Goal: Task Accomplishment & Management: Use online tool/utility

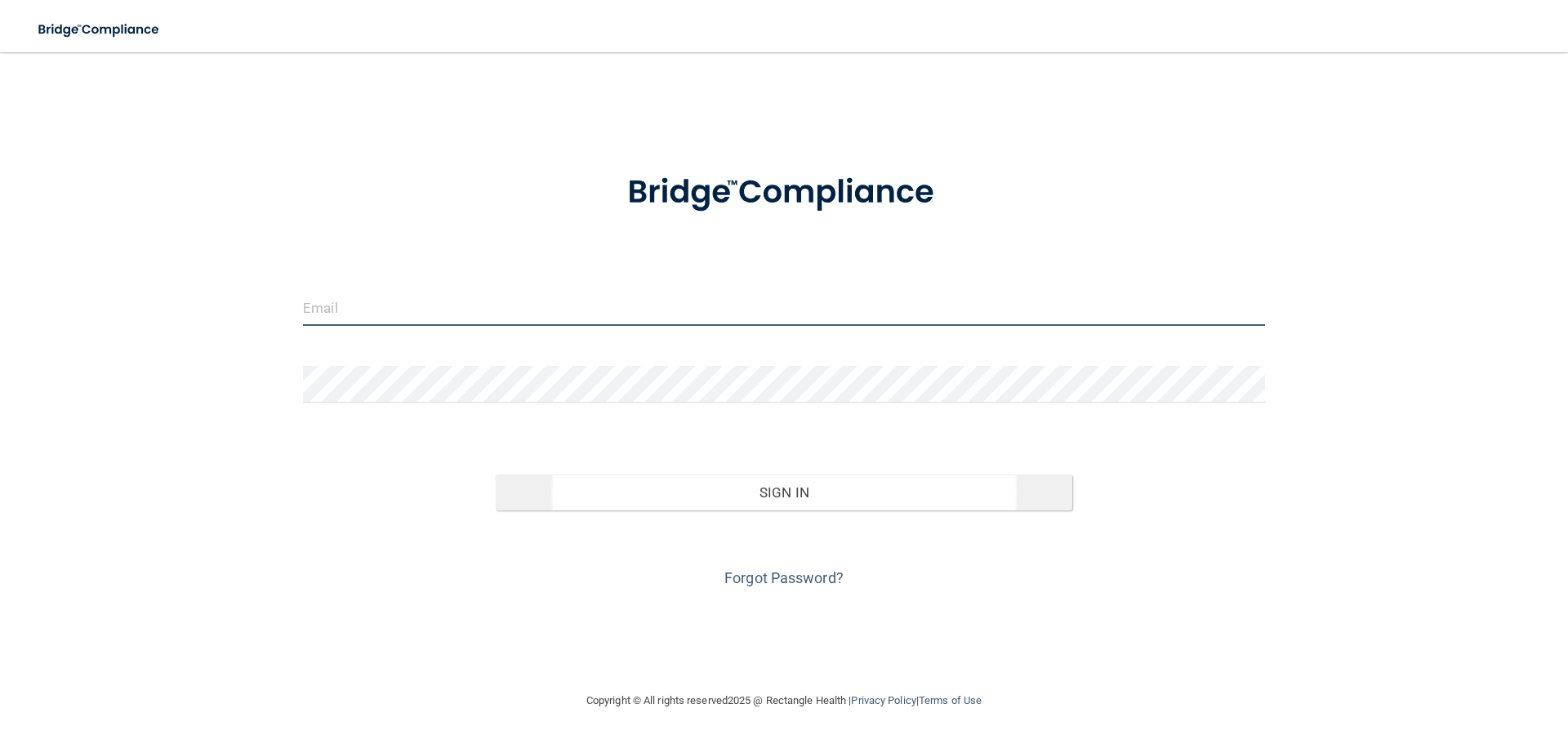
type input "[EMAIL_ADDRESS][DOMAIN_NAME]"
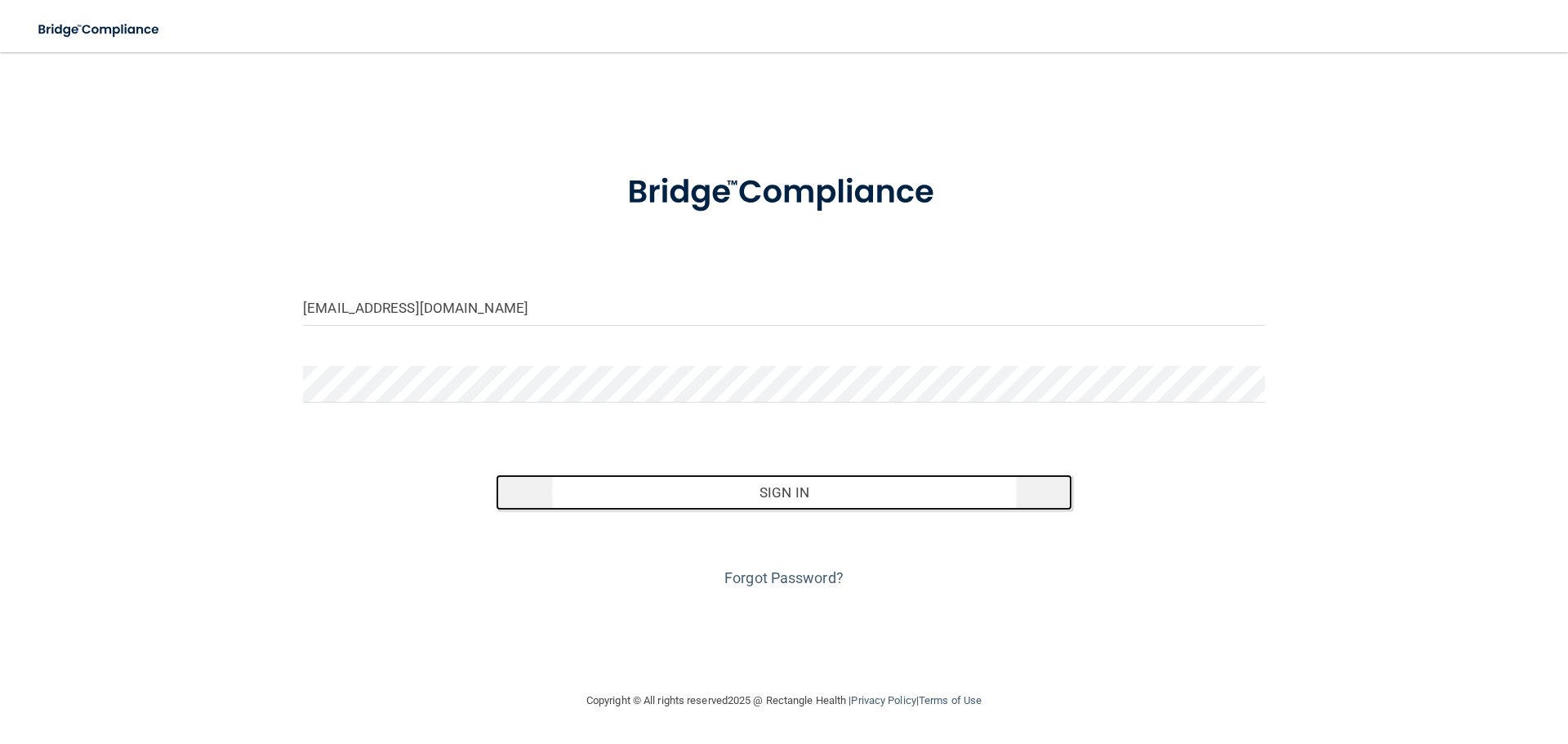
click at [734, 487] on button "Sign In" at bounding box center [784, 492] width 577 height 36
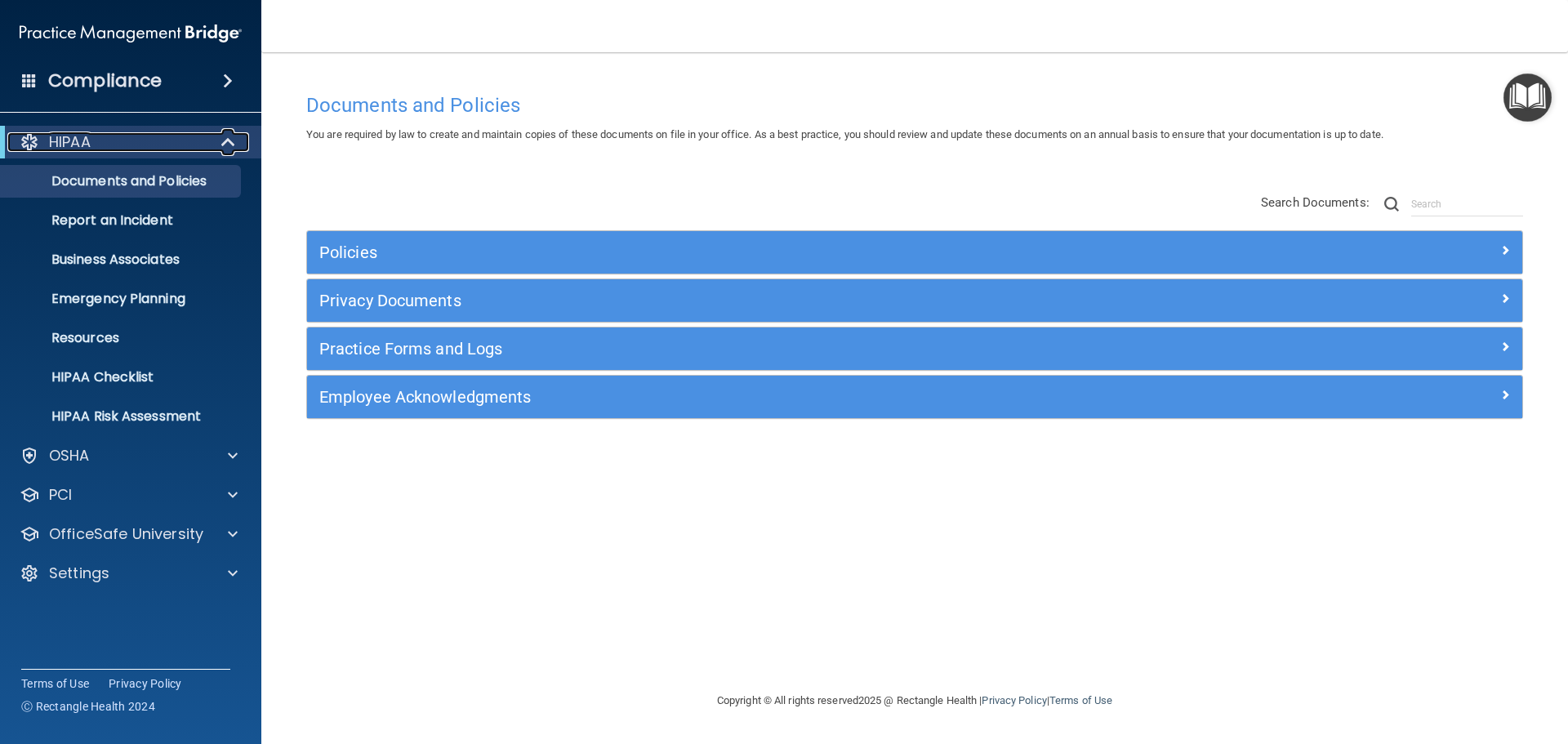
click at [228, 140] on span at bounding box center [229, 141] width 14 height 20
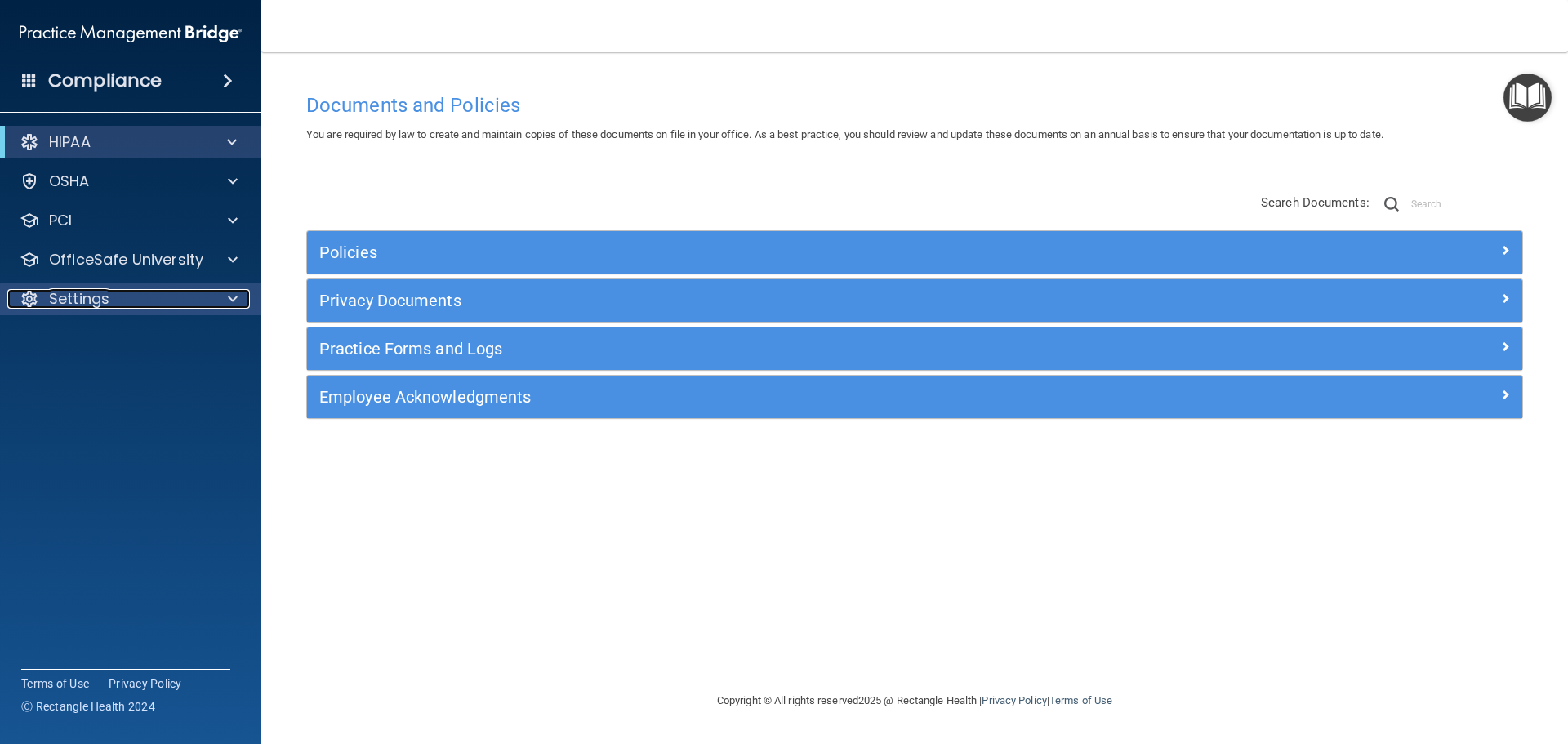
click at [199, 295] on div "Settings" at bounding box center [109, 299] width 202 height 20
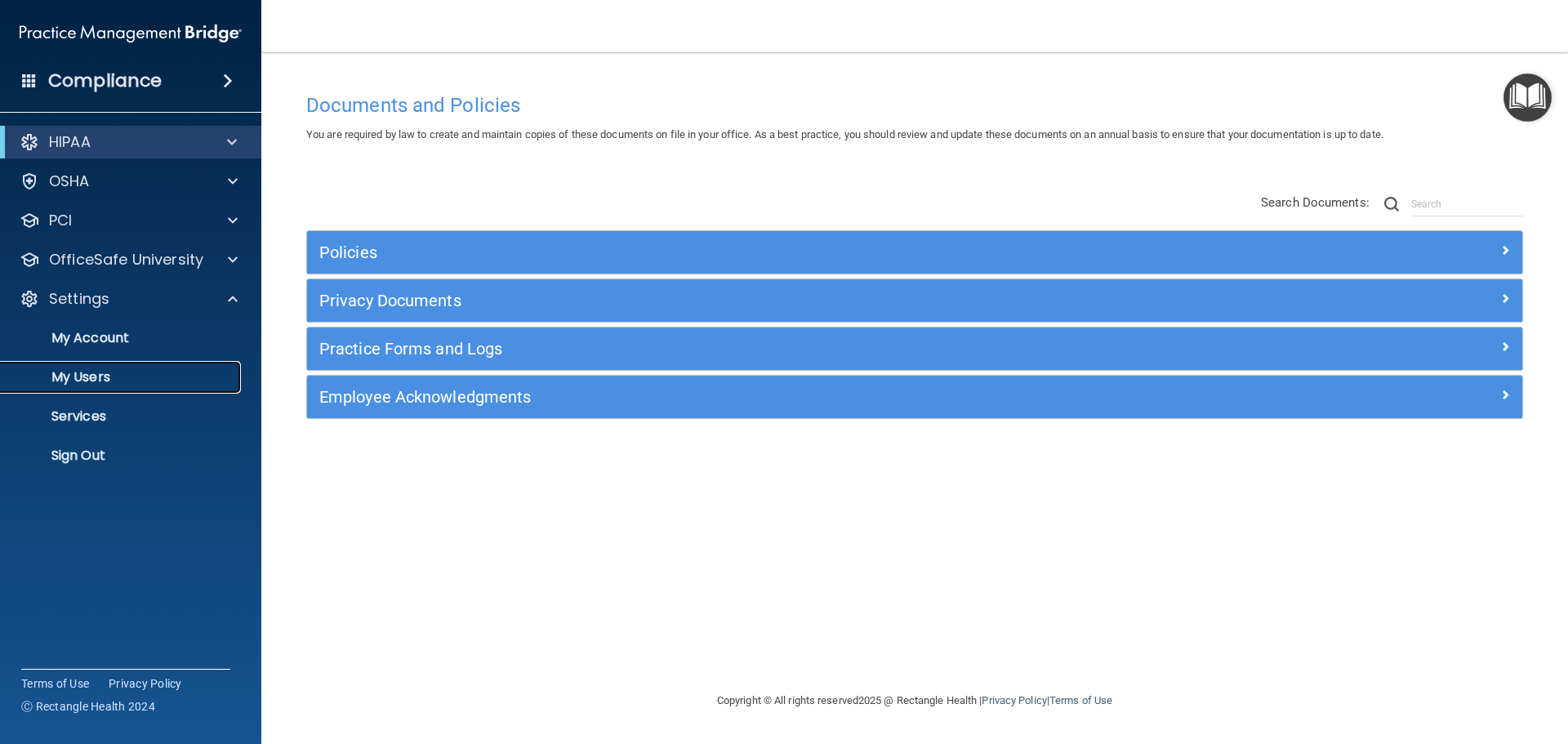
click at [158, 376] on p "My Users" at bounding box center [122, 377] width 223 height 16
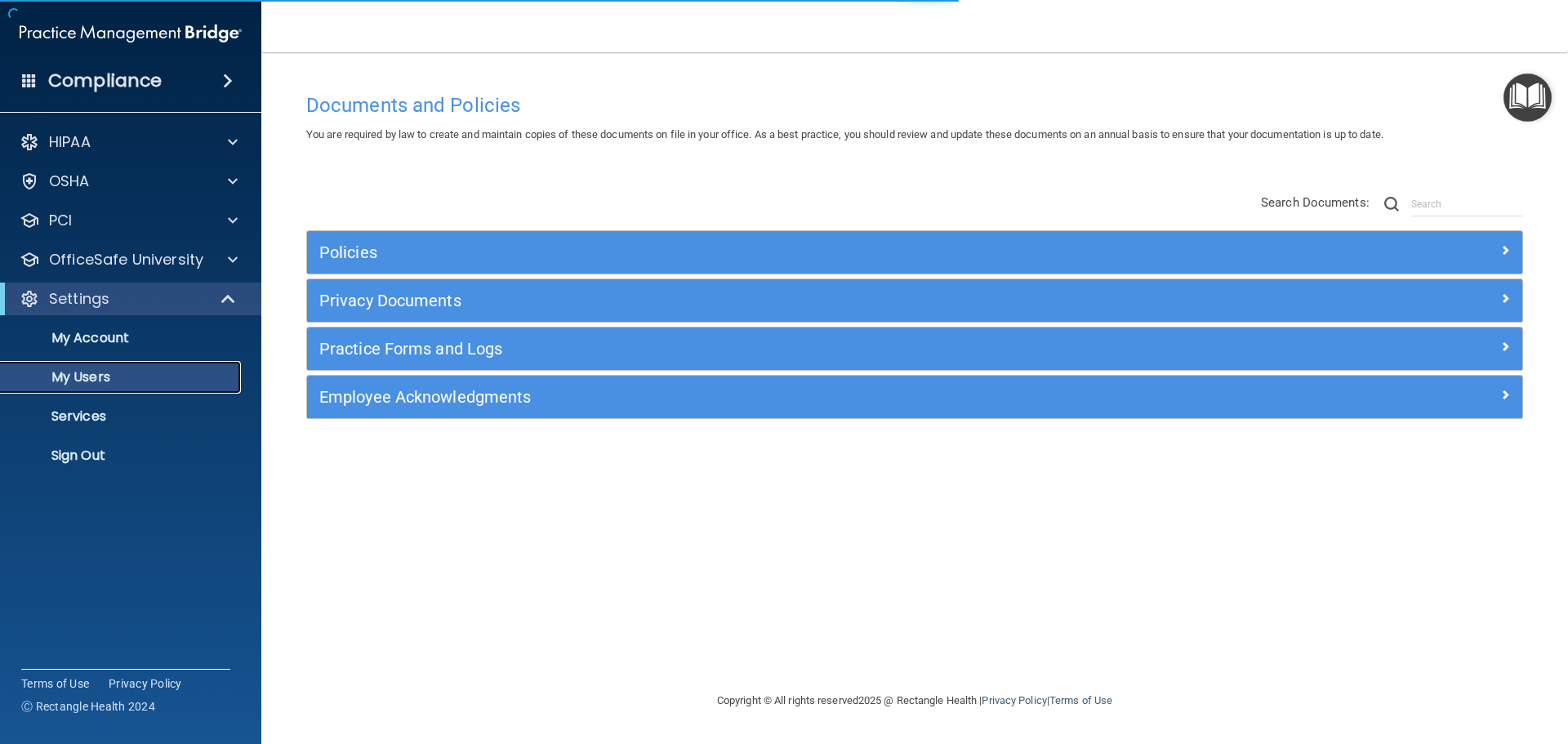
select select "20"
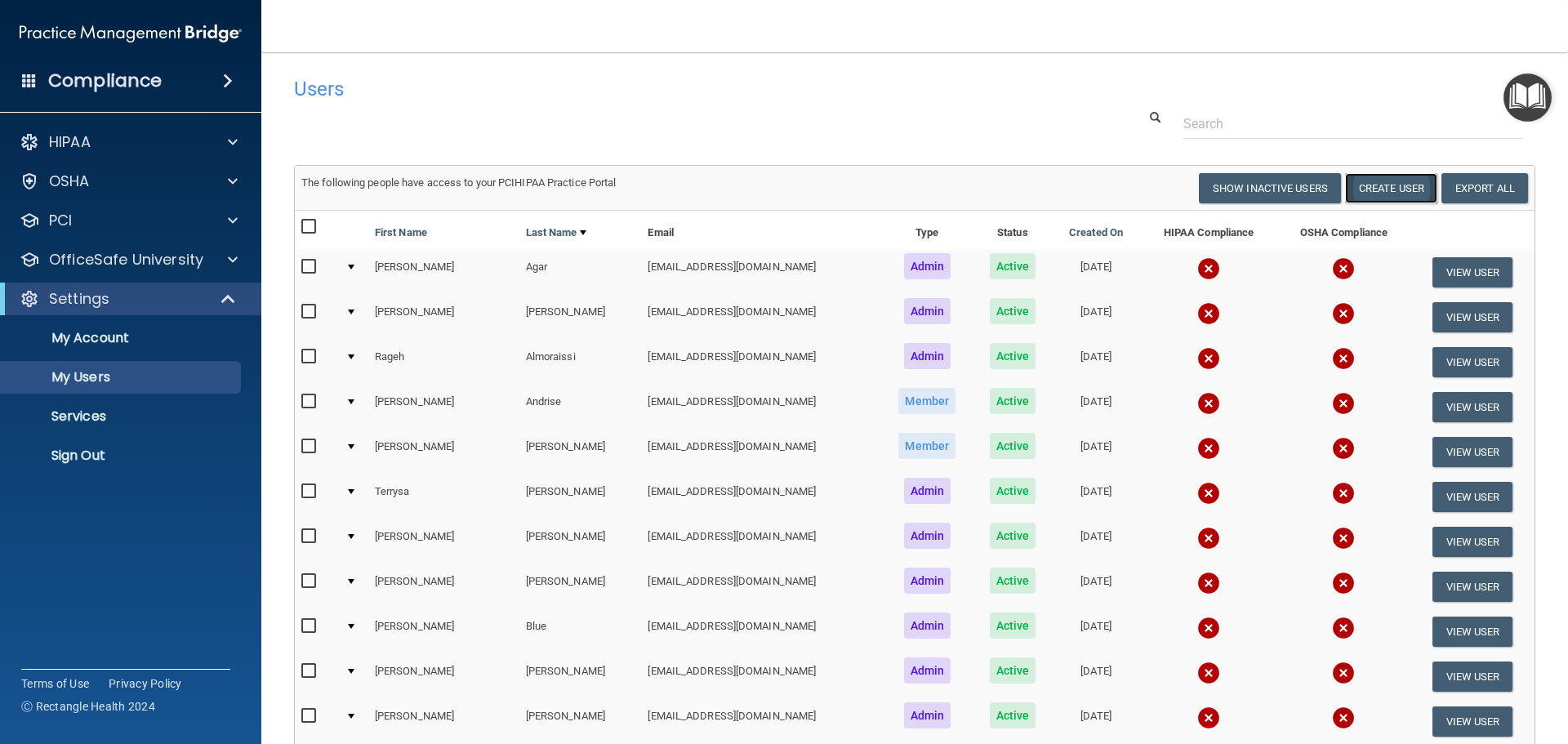
click at [1385, 185] on button "Create User" at bounding box center [1391, 188] width 93 height 30
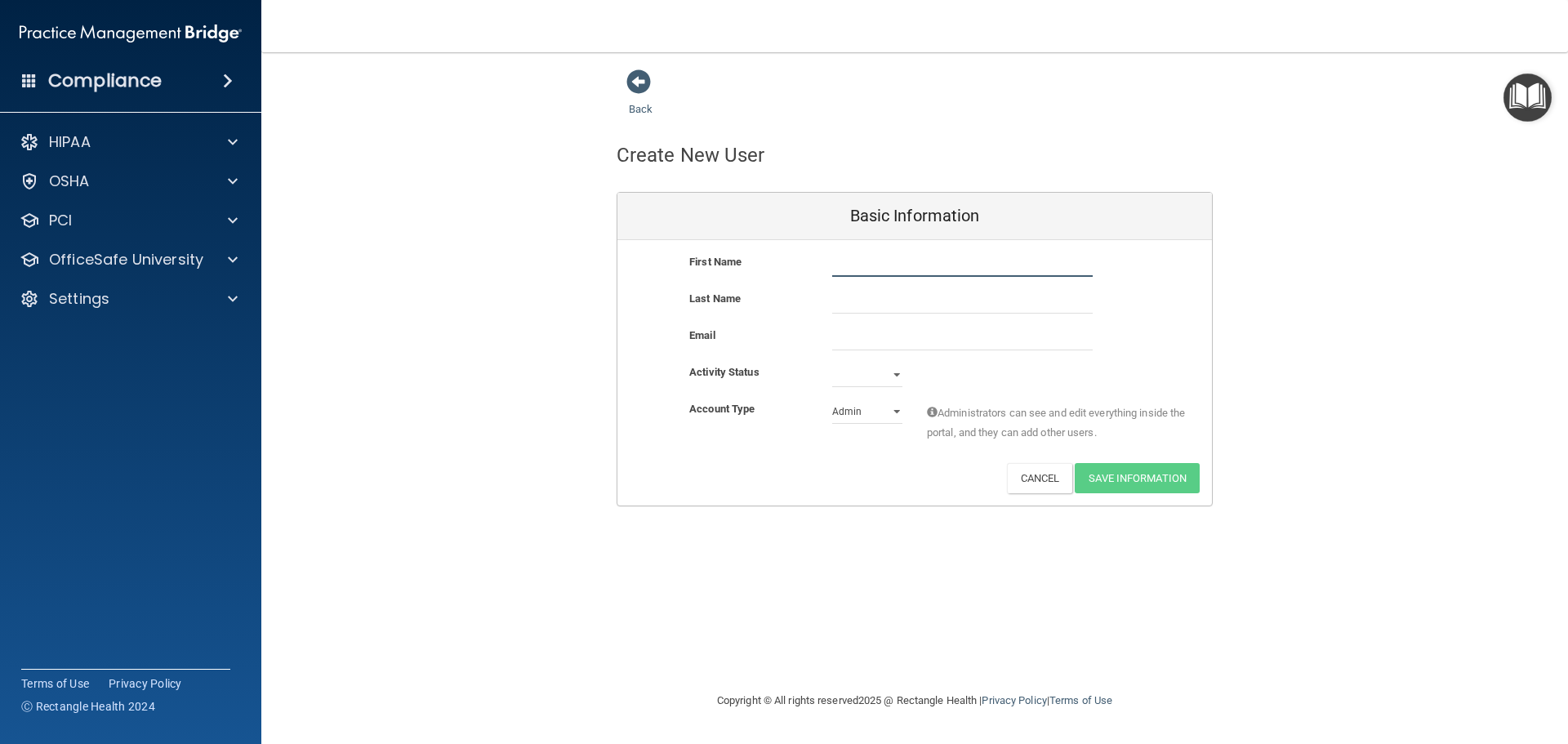
click at [884, 269] on input "text" at bounding box center [962, 265] width 260 height 24
click at [885, 305] on input "text" at bounding box center [962, 301] width 260 height 24
click at [874, 331] on input "email" at bounding box center [962, 338] width 260 height 24
click at [883, 375] on select "Active Inactive" at bounding box center [866, 375] width 70 height 24
select select "active"
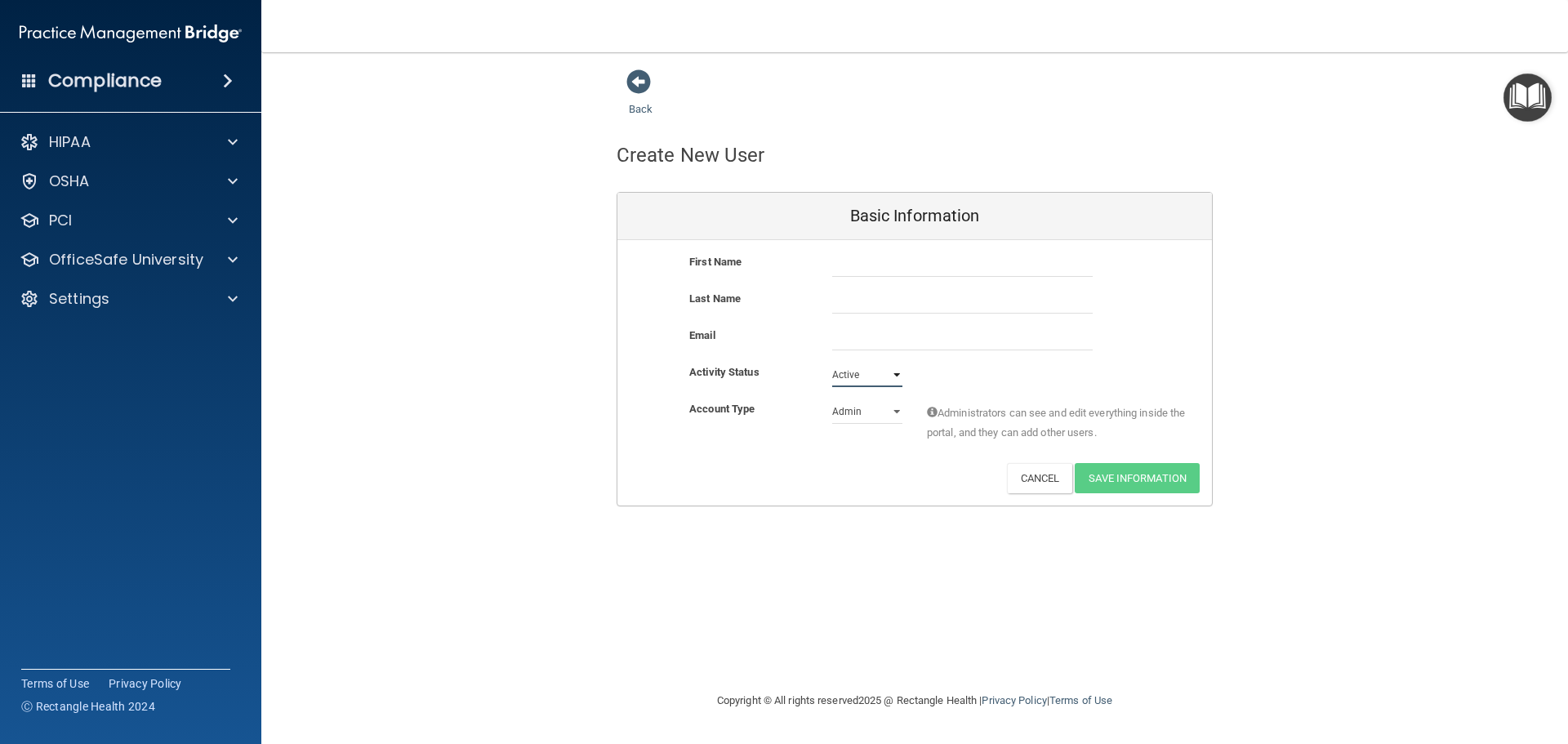
click at [832, 363] on select "Active Inactive" at bounding box center [866, 375] width 70 height 24
click at [866, 412] on select "Admin Member" at bounding box center [866, 412] width 70 height 24
click at [644, 81] on span at bounding box center [638, 81] width 24 height 24
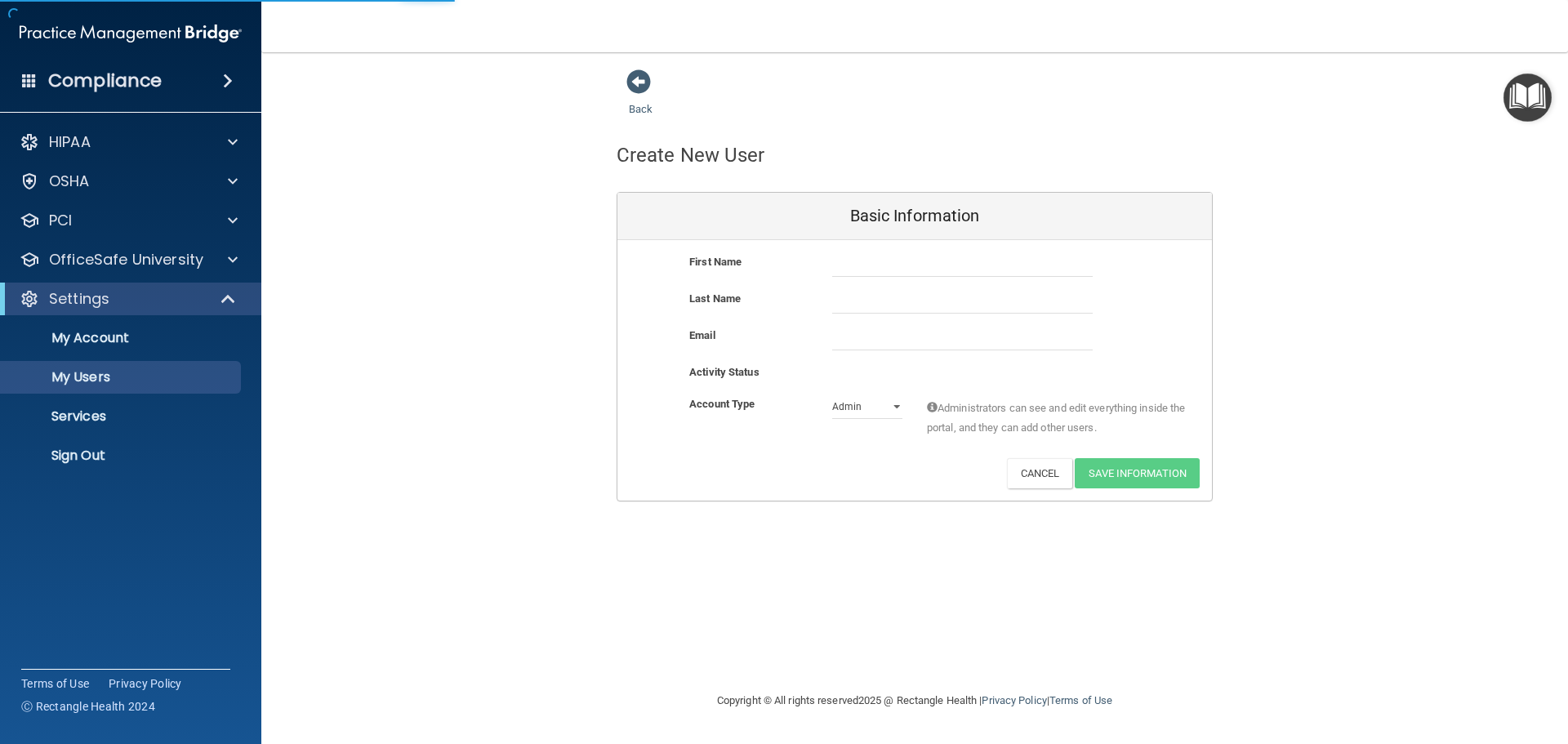
select select "20"
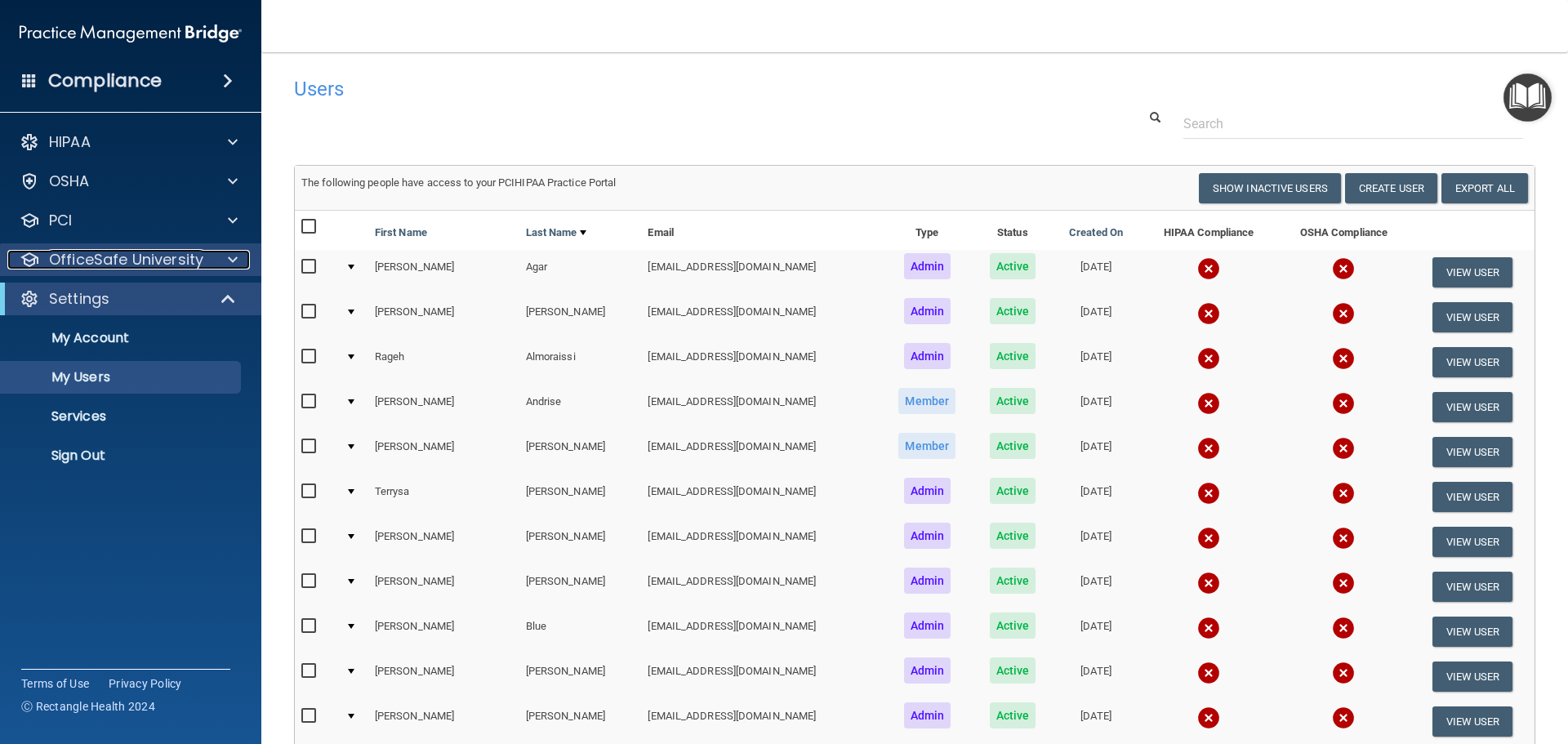
click at [233, 261] on span at bounding box center [233, 259] width 9 height 20
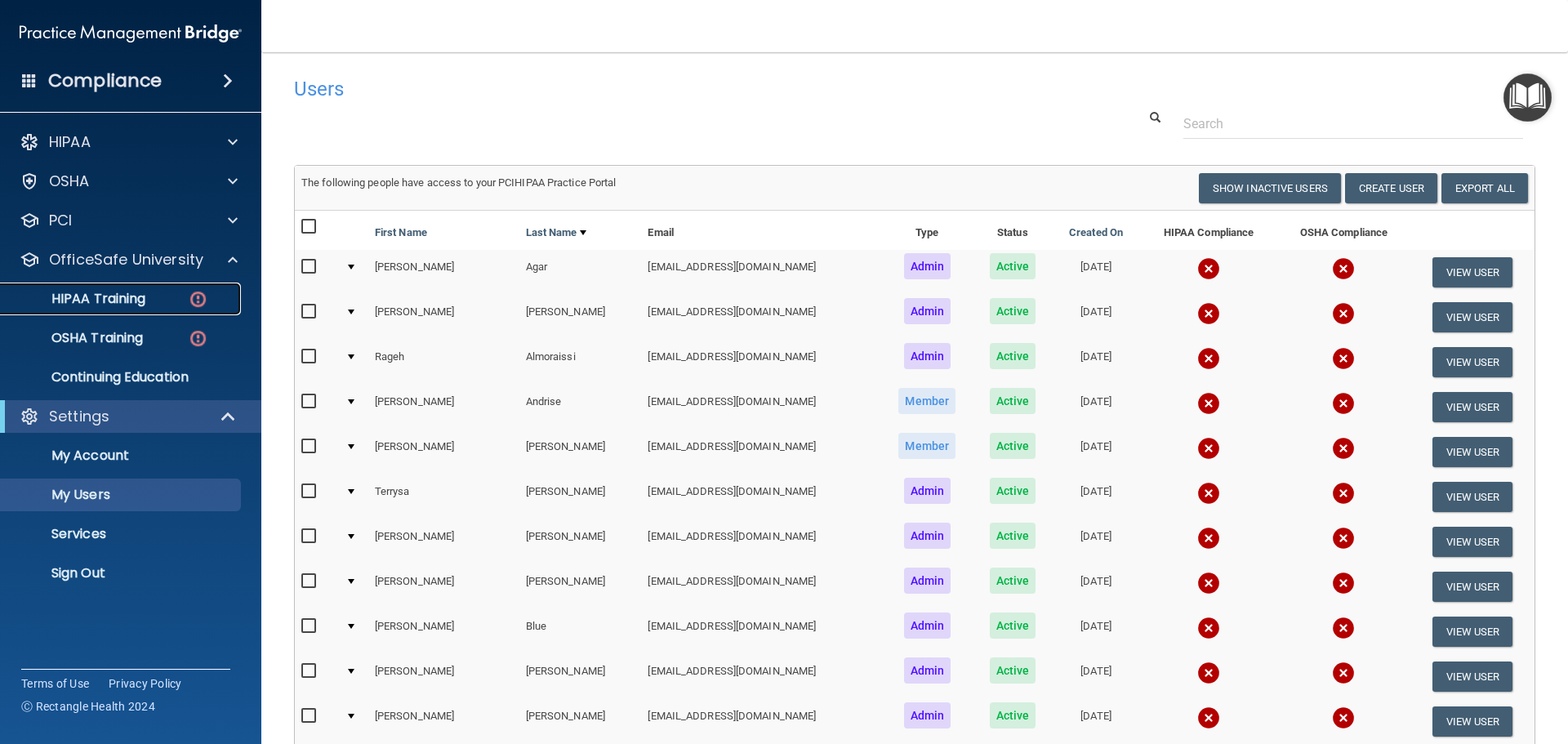
click at [138, 305] on p "HIPAA Training" at bounding box center [78, 299] width 135 height 16
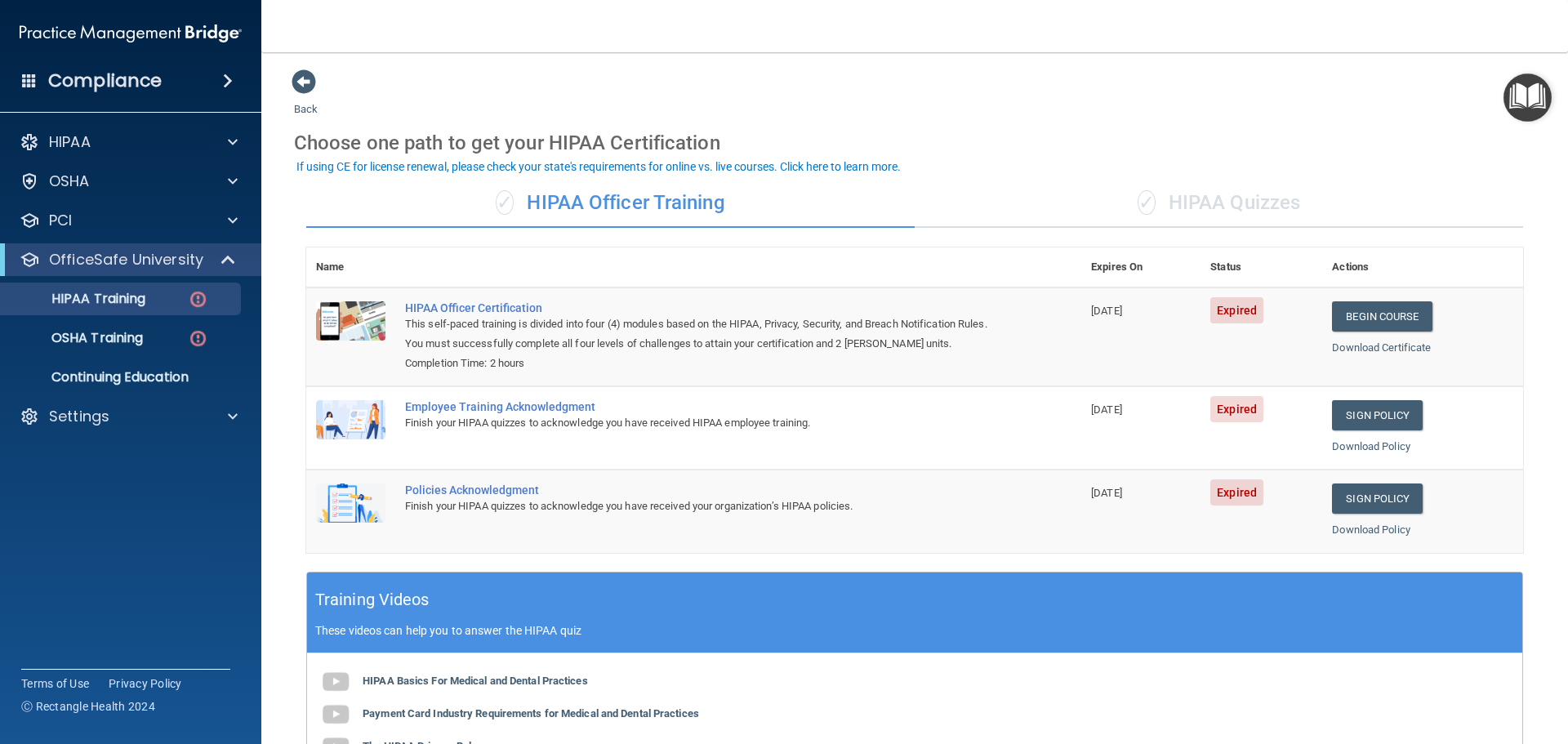
click at [1202, 192] on div "✓ HIPAA Quizzes" at bounding box center [1219, 203] width 608 height 49
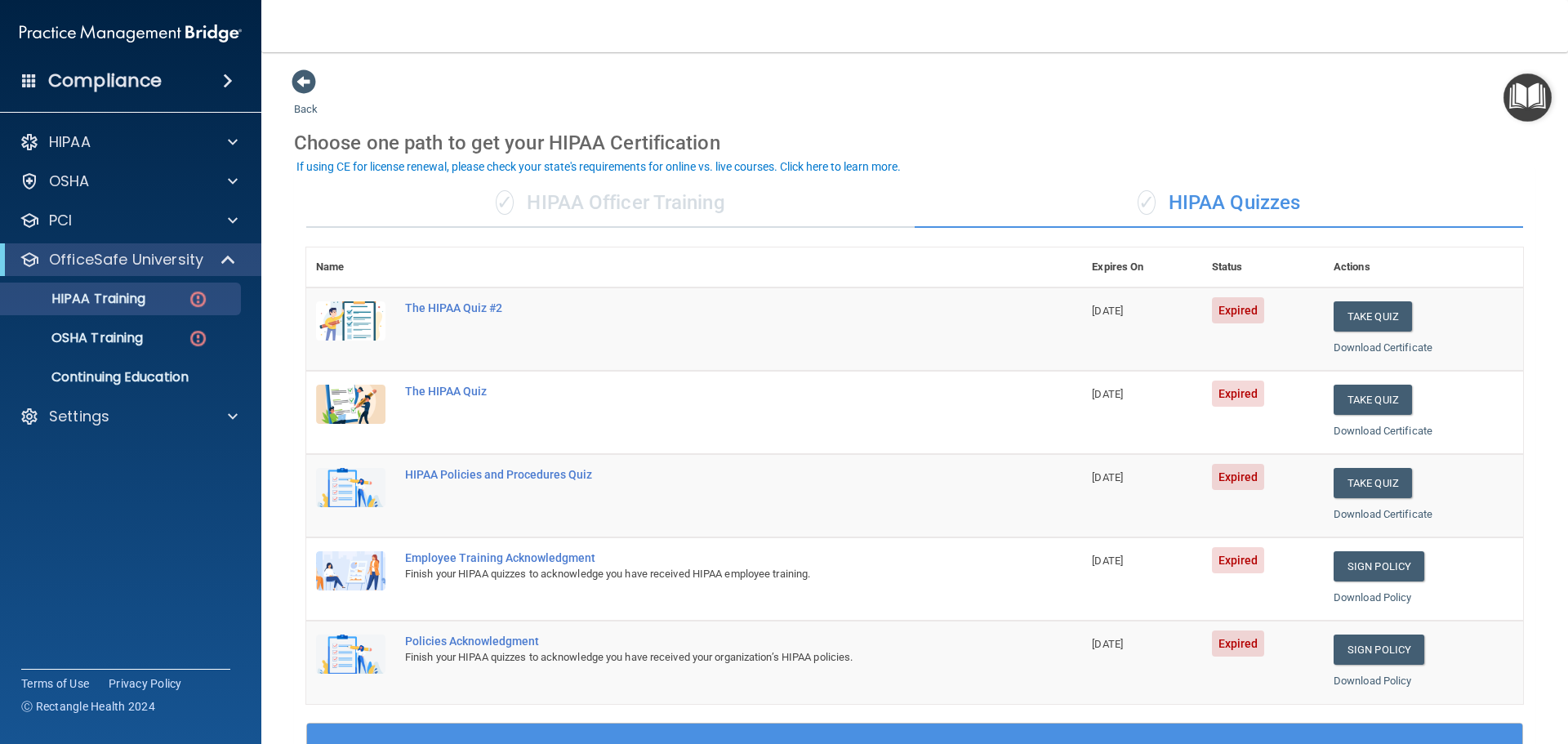
click at [714, 206] on div "✓ HIPAA Officer Training" at bounding box center [610, 203] width 608 height 49
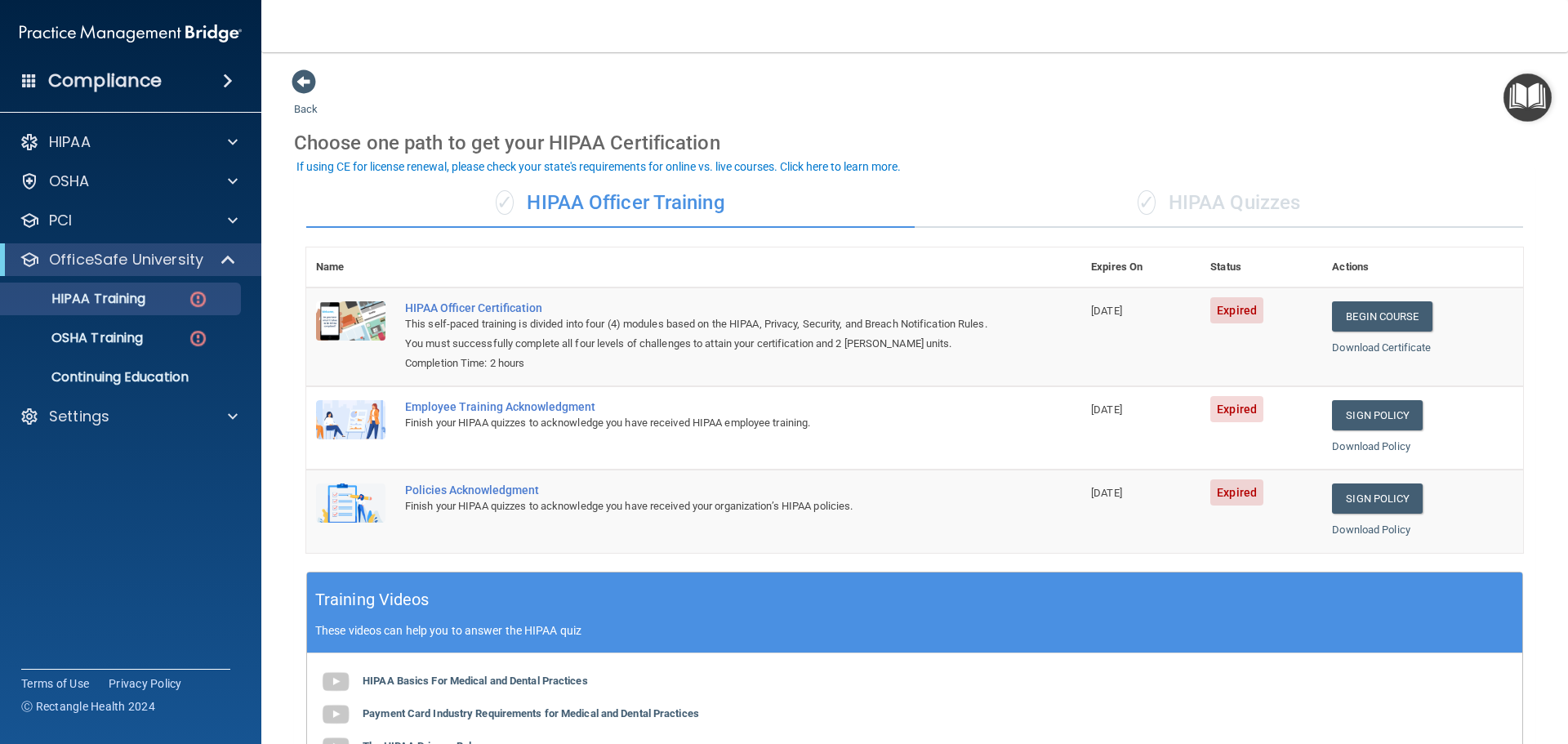
click at [1217, 209] on div "✓ HIPAA Quizzes" at bounding box center [1219, 203] width 608 height 49
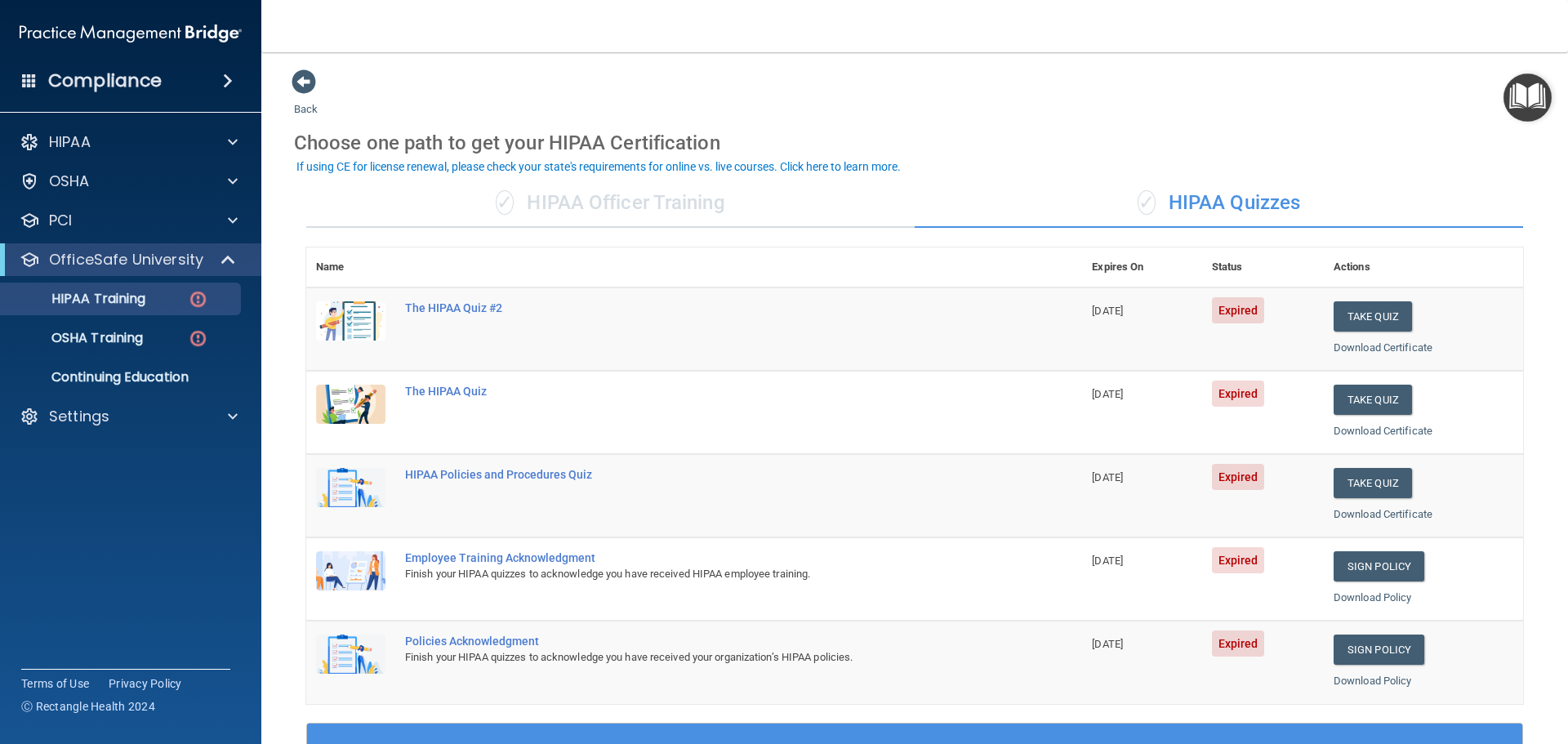
click at [716, 214] on div "✓ HIPAA Officer Training" at bounding box center [610, 203] width 608 height 49
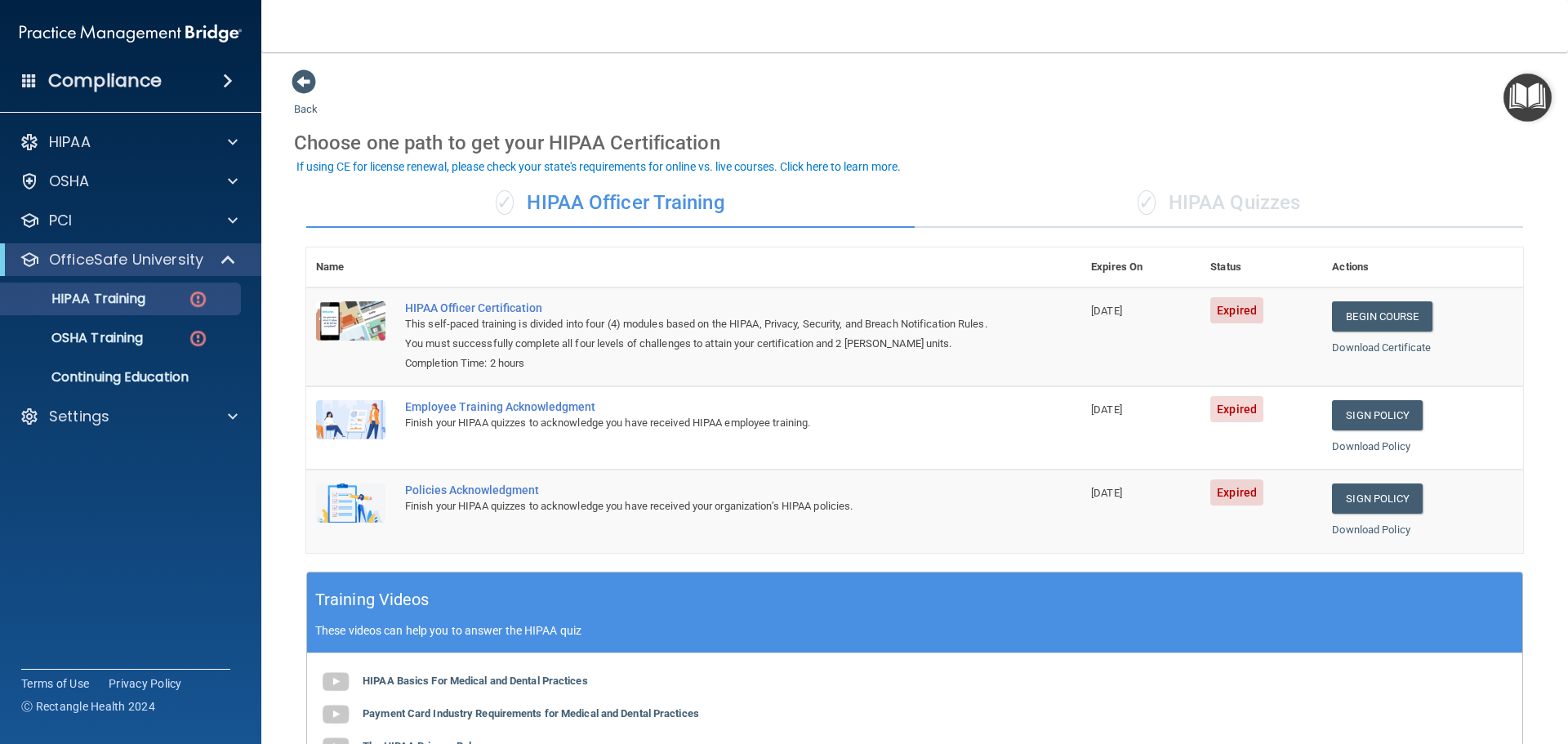
click at [1190, 191] on div "✓ HIPAA Quizzes" at bounding box center [1219, 203] width 608 height 49
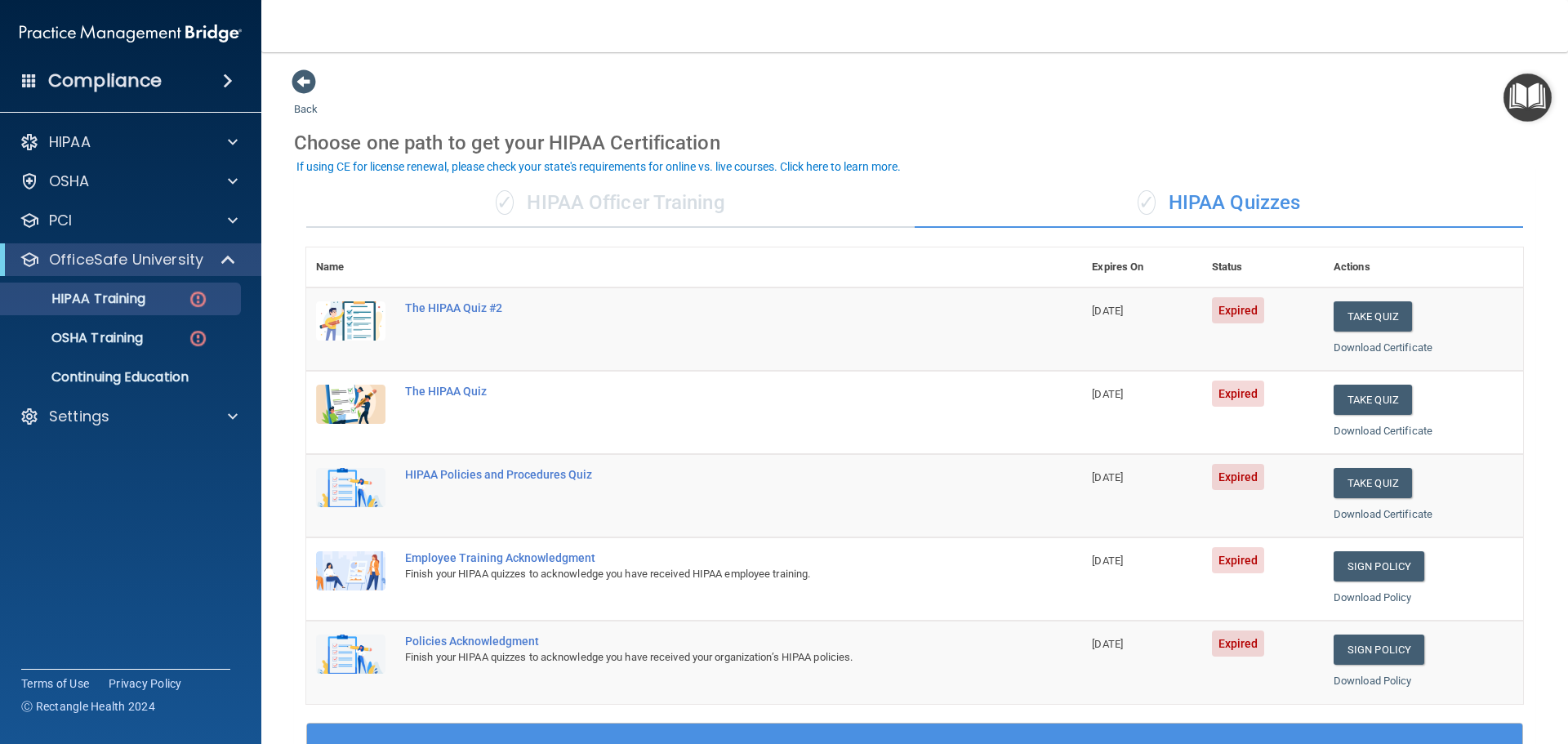
click at [661, 209] on div "✓ HIPAA Officer Training" at bounding box center [610, 203] width 608 height 49
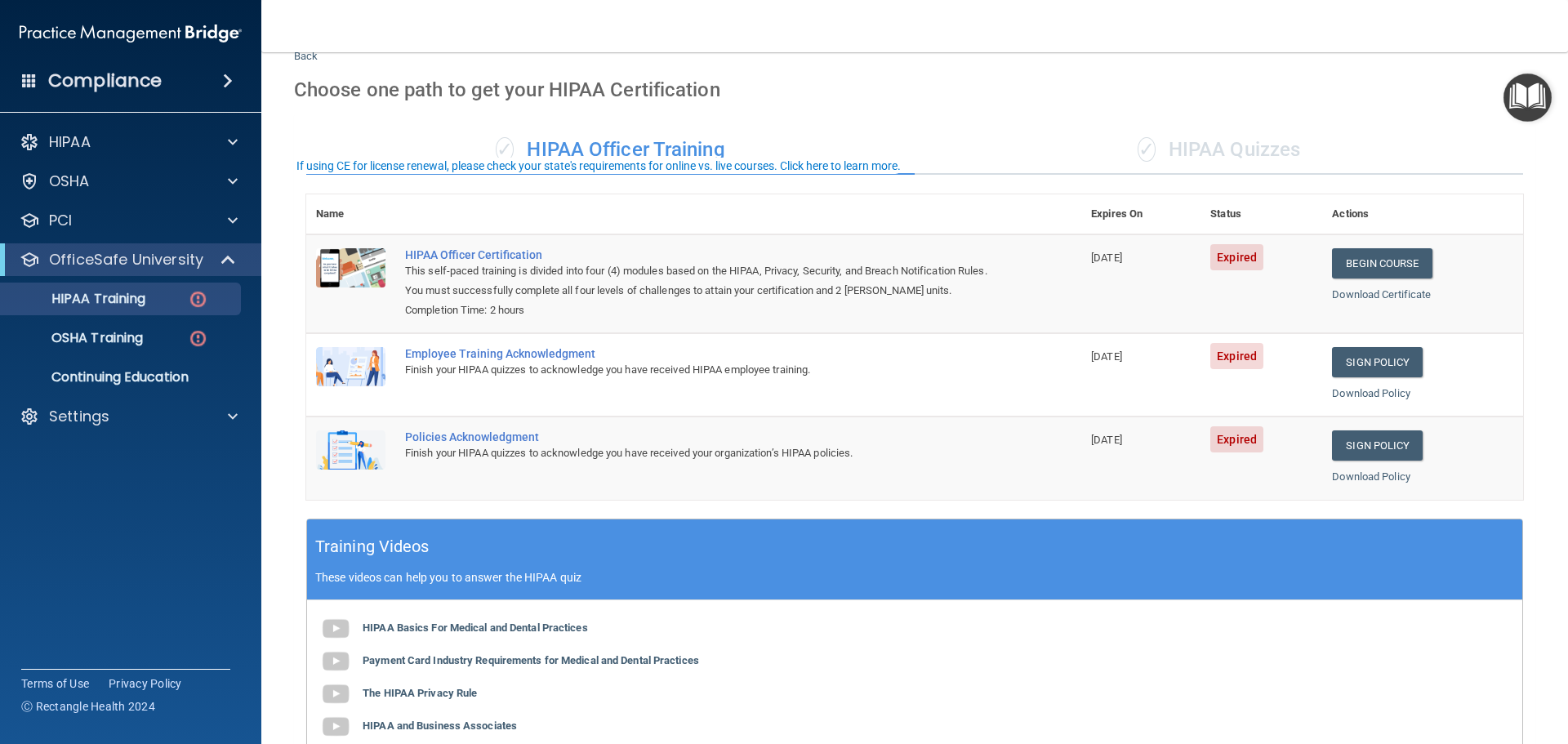
scroll to position [81, 0]
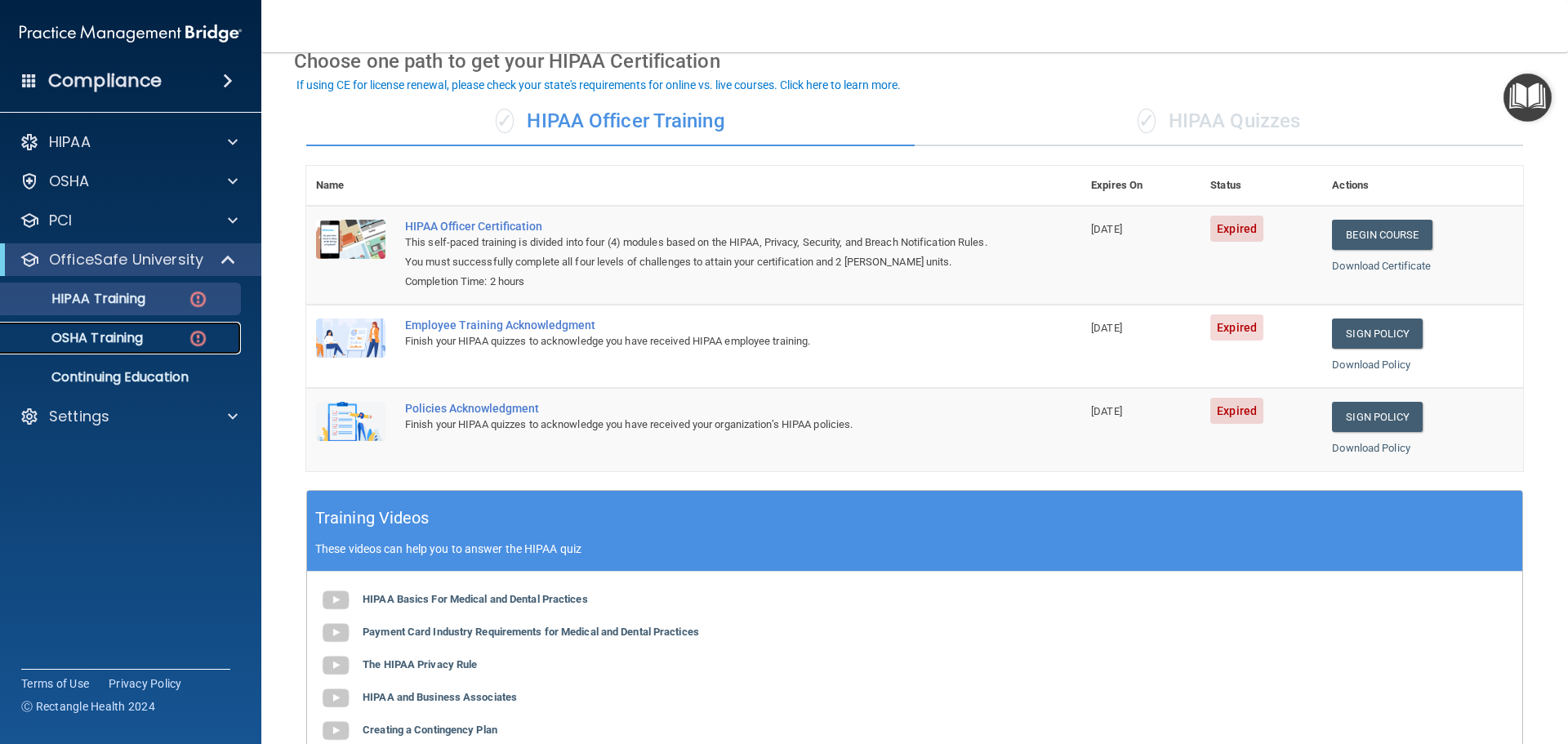
click at [128, 345] on p "OSHA Training" at bounding box center [76, 338] width 132 height 16
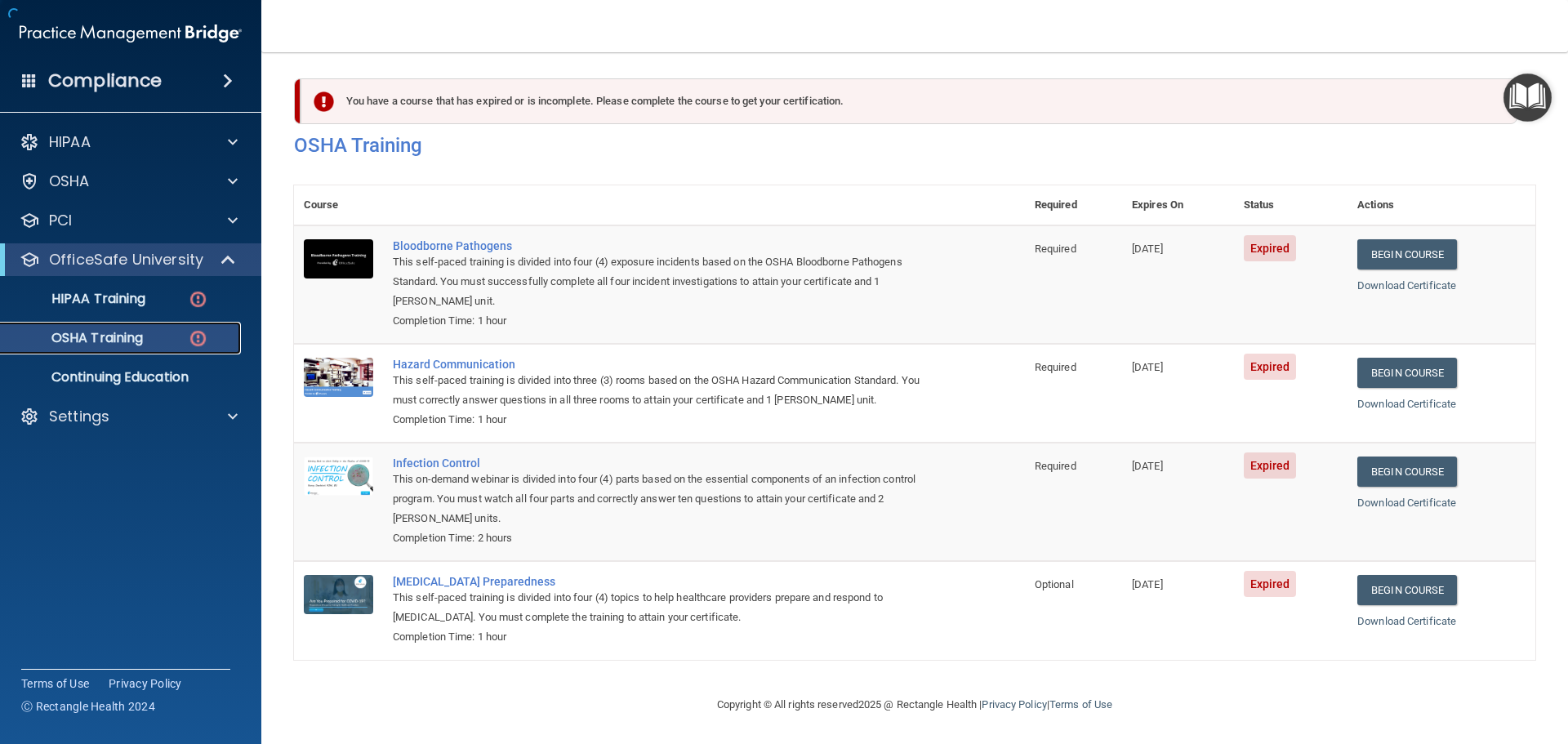
scroll to position [7, 0]
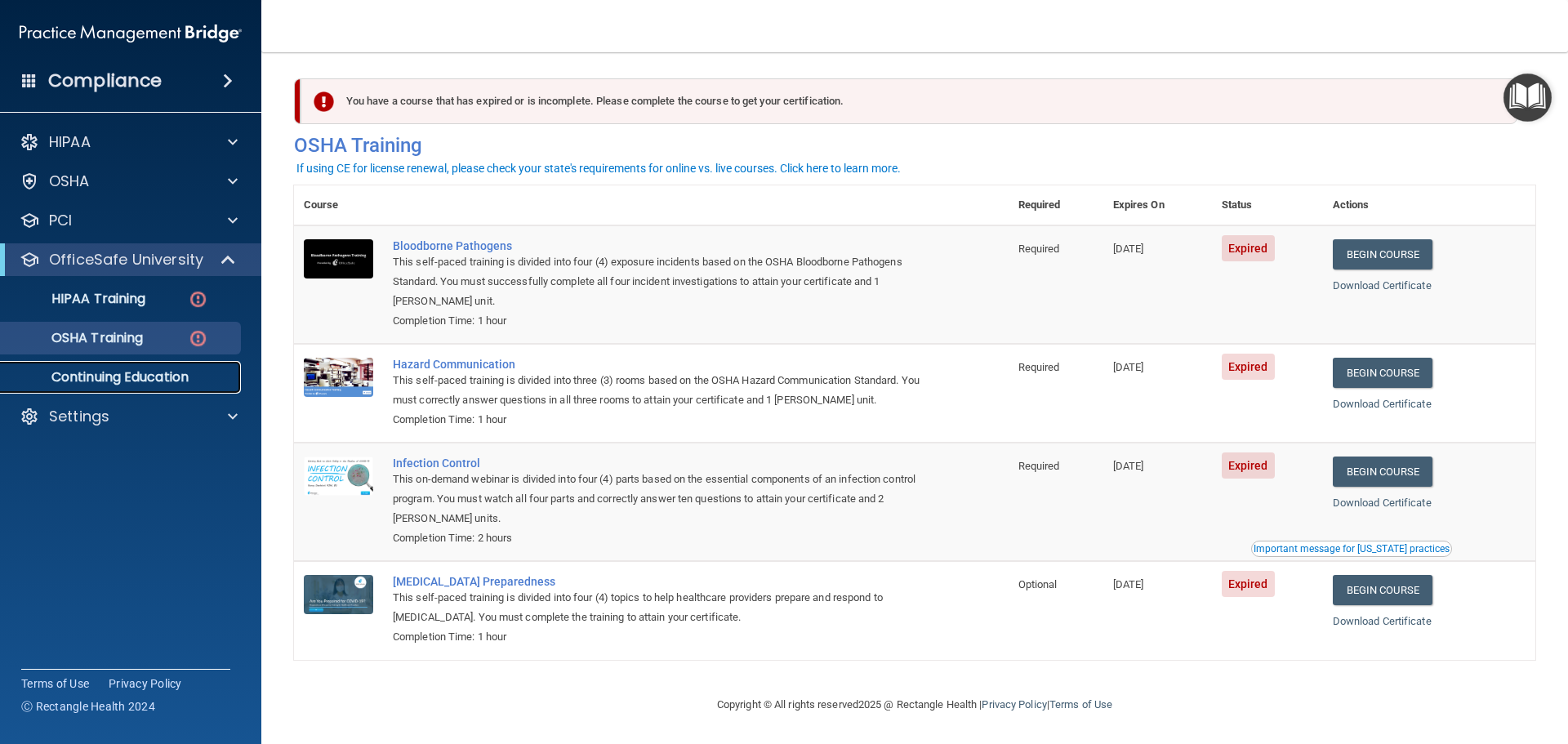
click at [161, 378] on p "Continuing Education" at bounding box center [122, 377] width 223 height 16
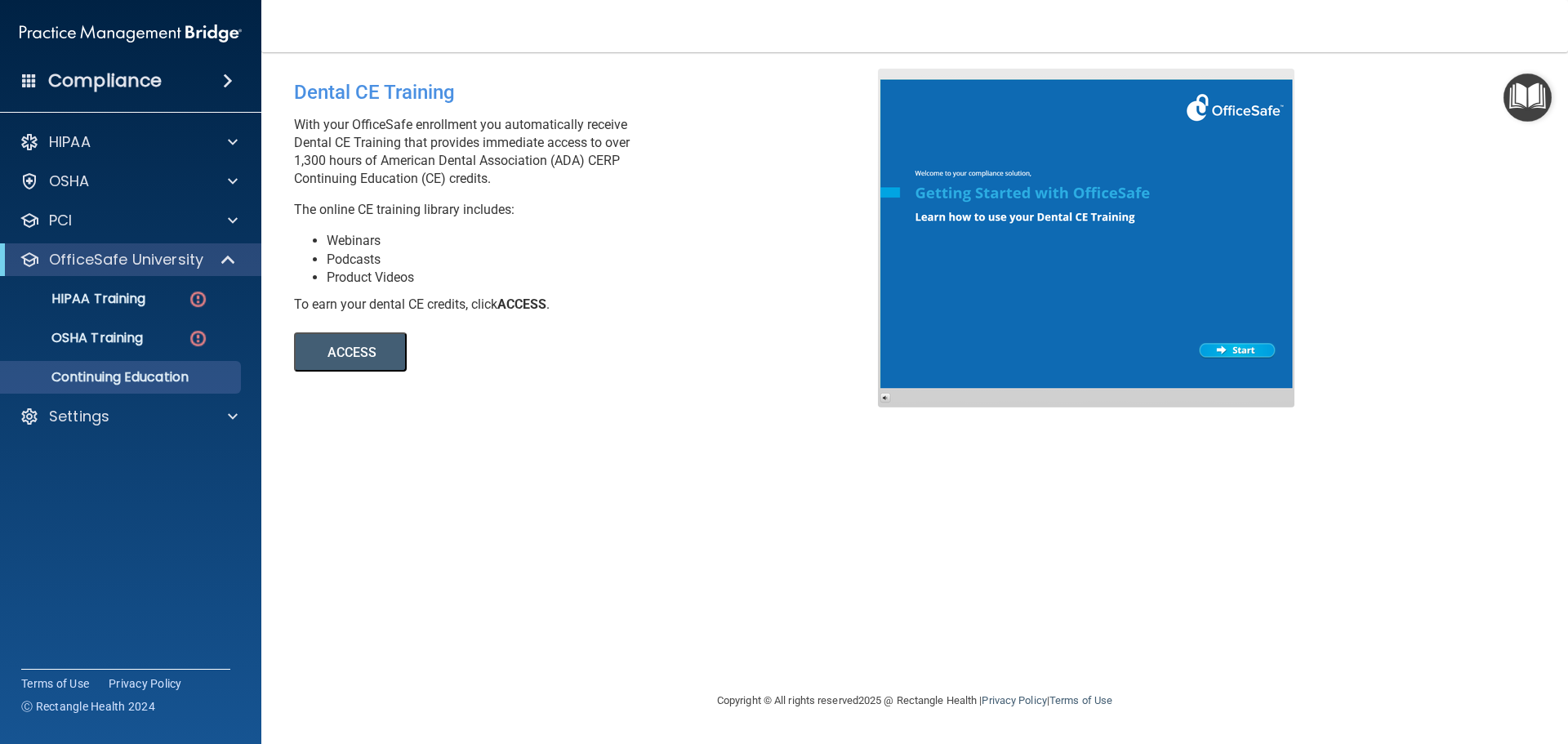
click at [379, 354] on button "ACCESS" at bounding box center [350, 352] width 112 height 39
click at [199, 142] on div "HIPAA" at bounding box center [109, 141] width 202 height 20
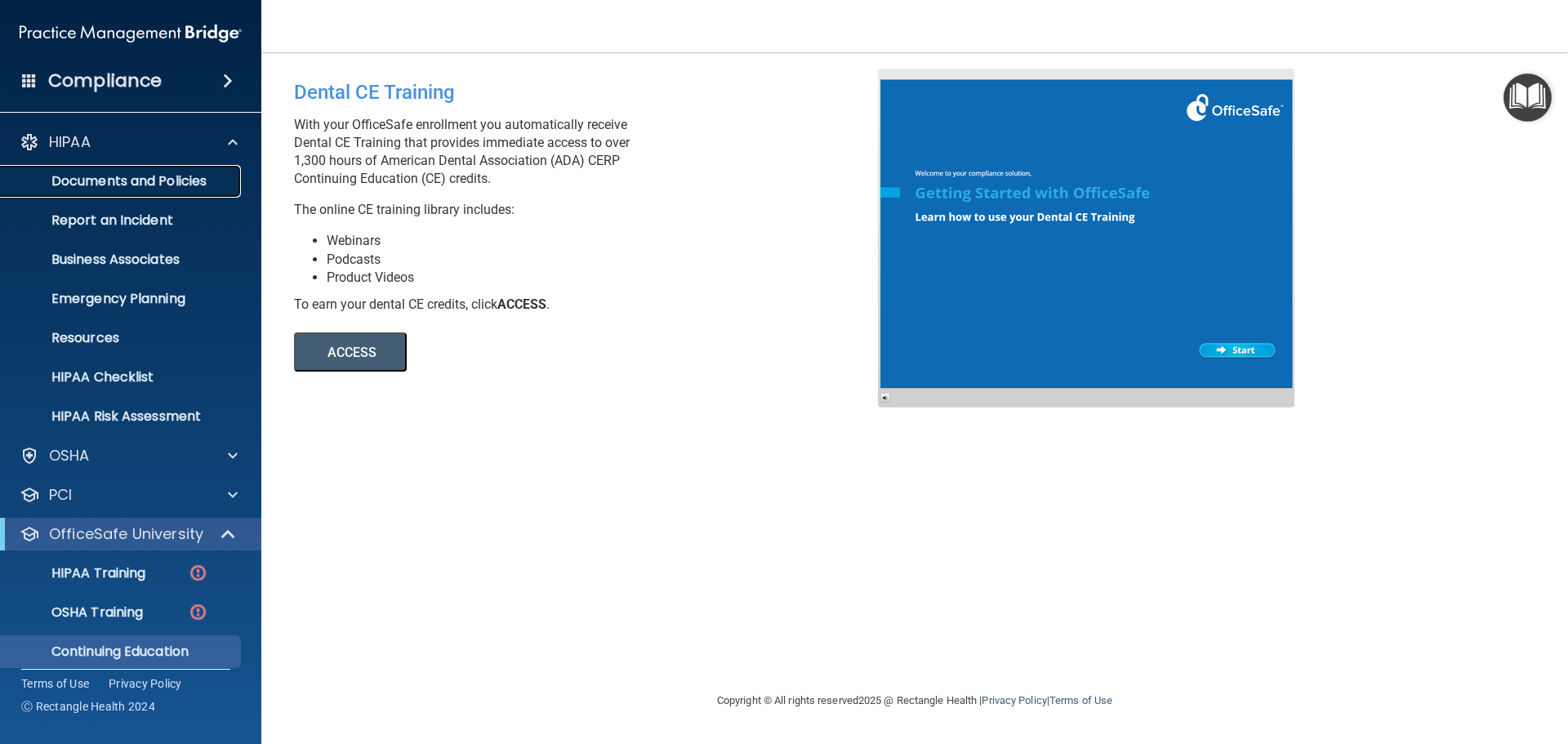
click at [181, 183] on p "Documents and Policies" at bounding box center [122, 181] width 223 height 16
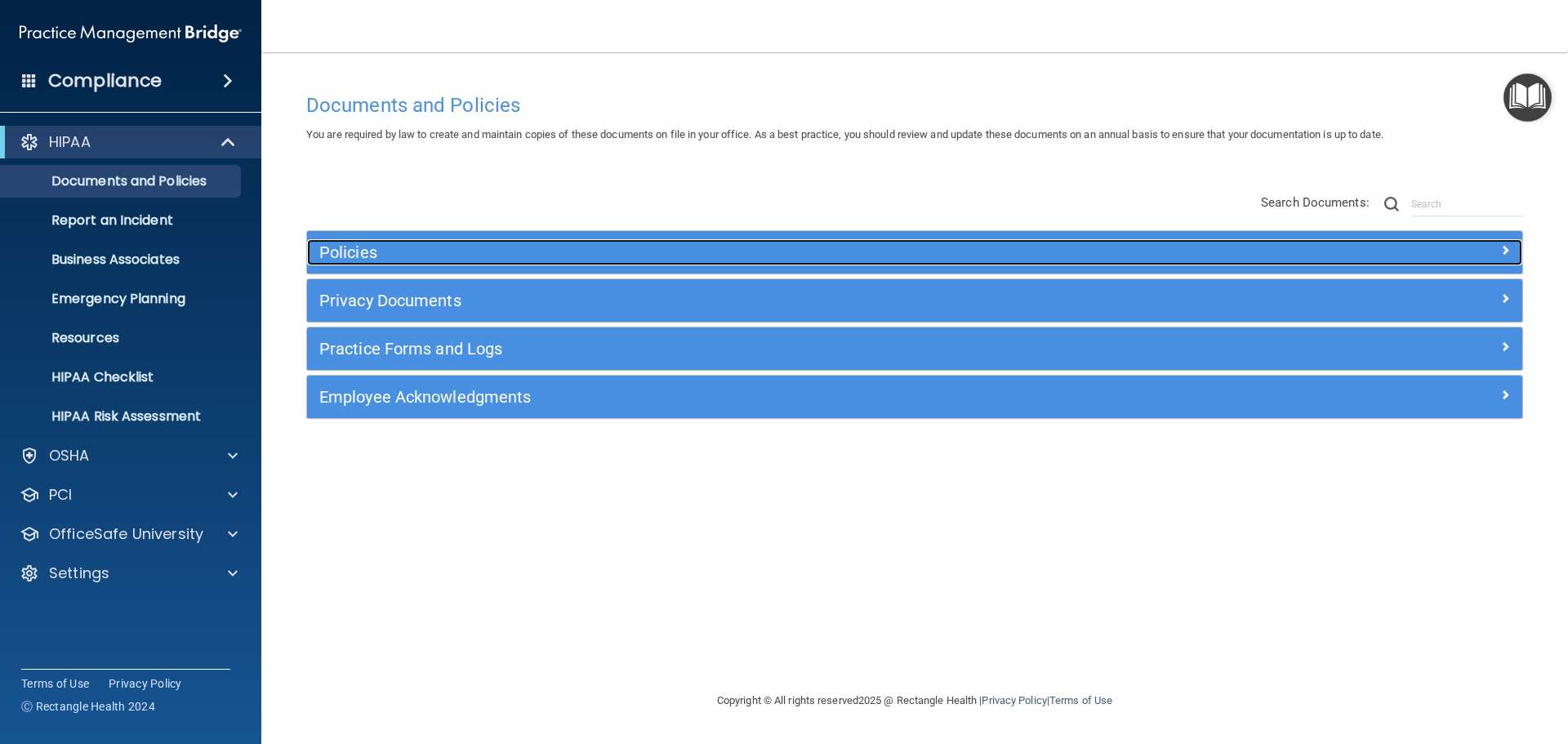
click at [502, 255] on h5 "Policies" at bounding box center [762, 252] width 887 height 18
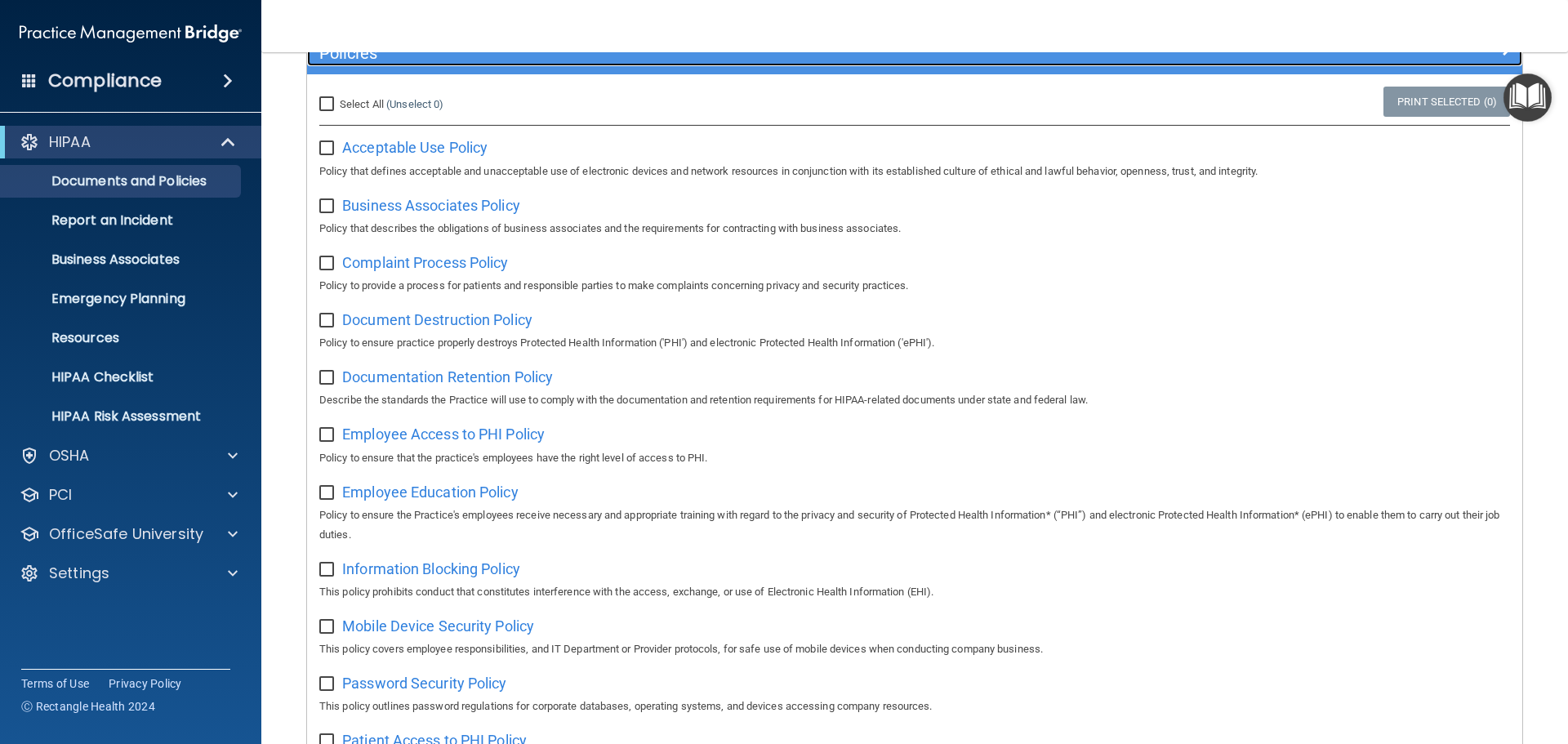
scroll to position [164, 0]
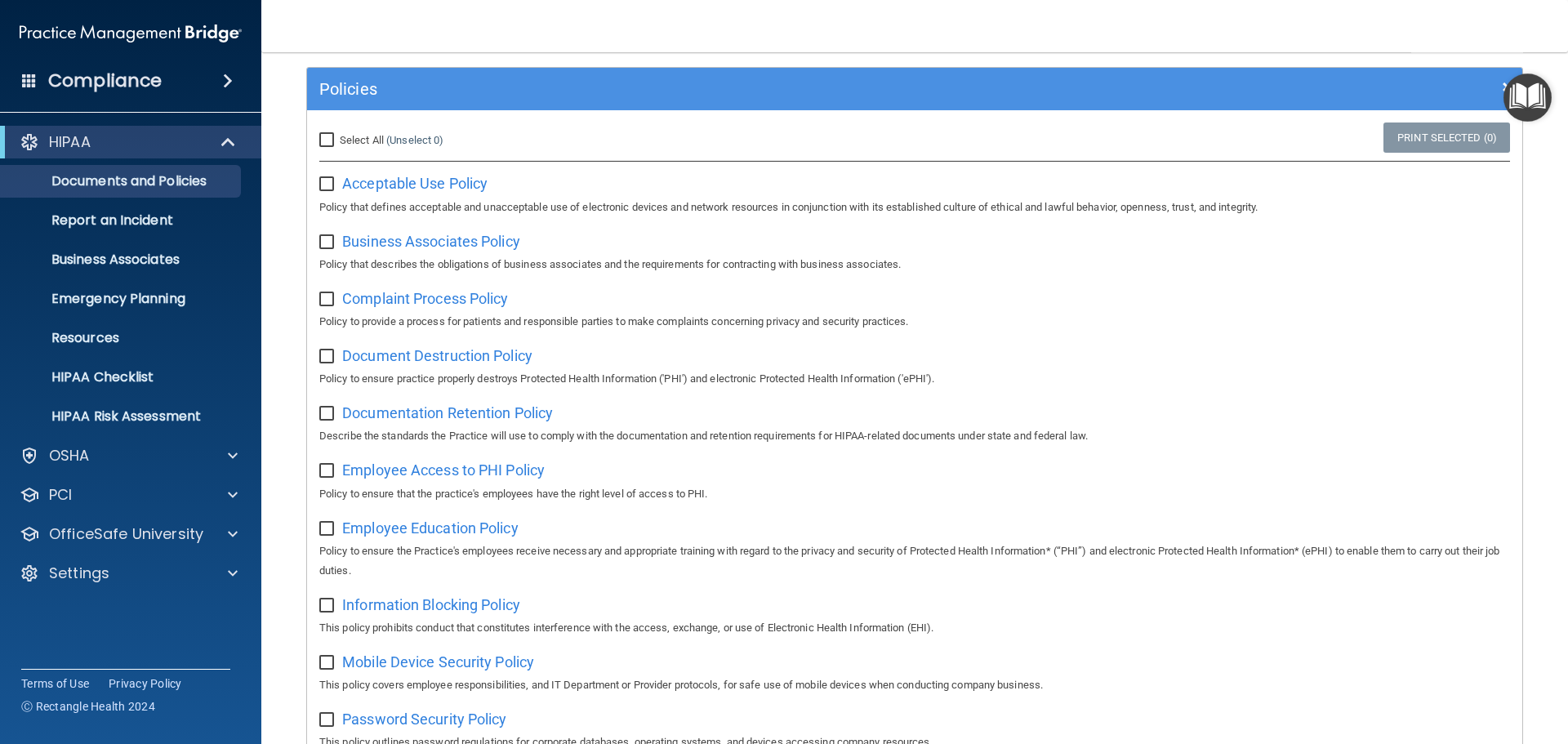
click at [327, 144] on input "Select All (Unselect 0) Unselect All" at bounding box center [328, 140] width 19 height 13
checkbox input "true"
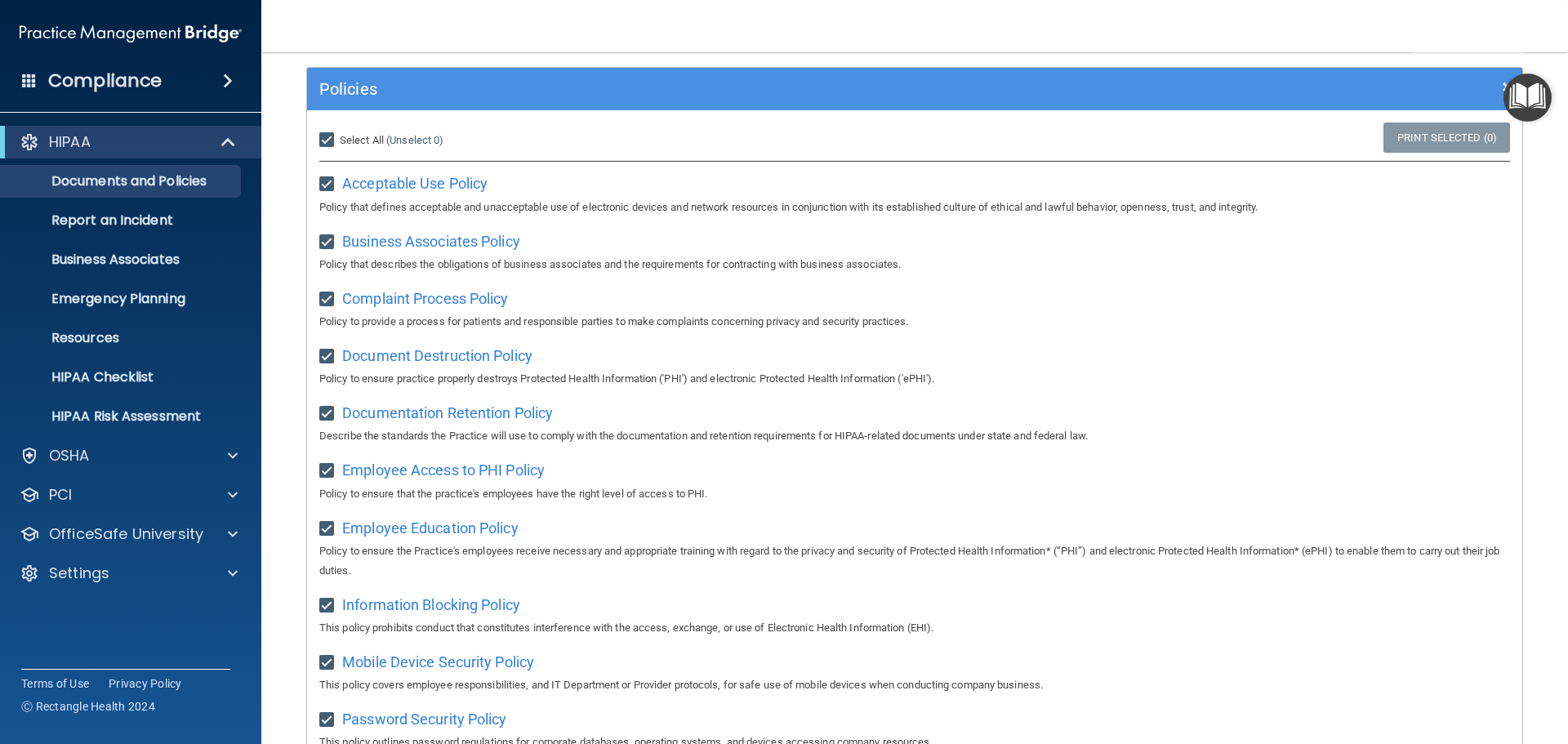
checkbox input "true"
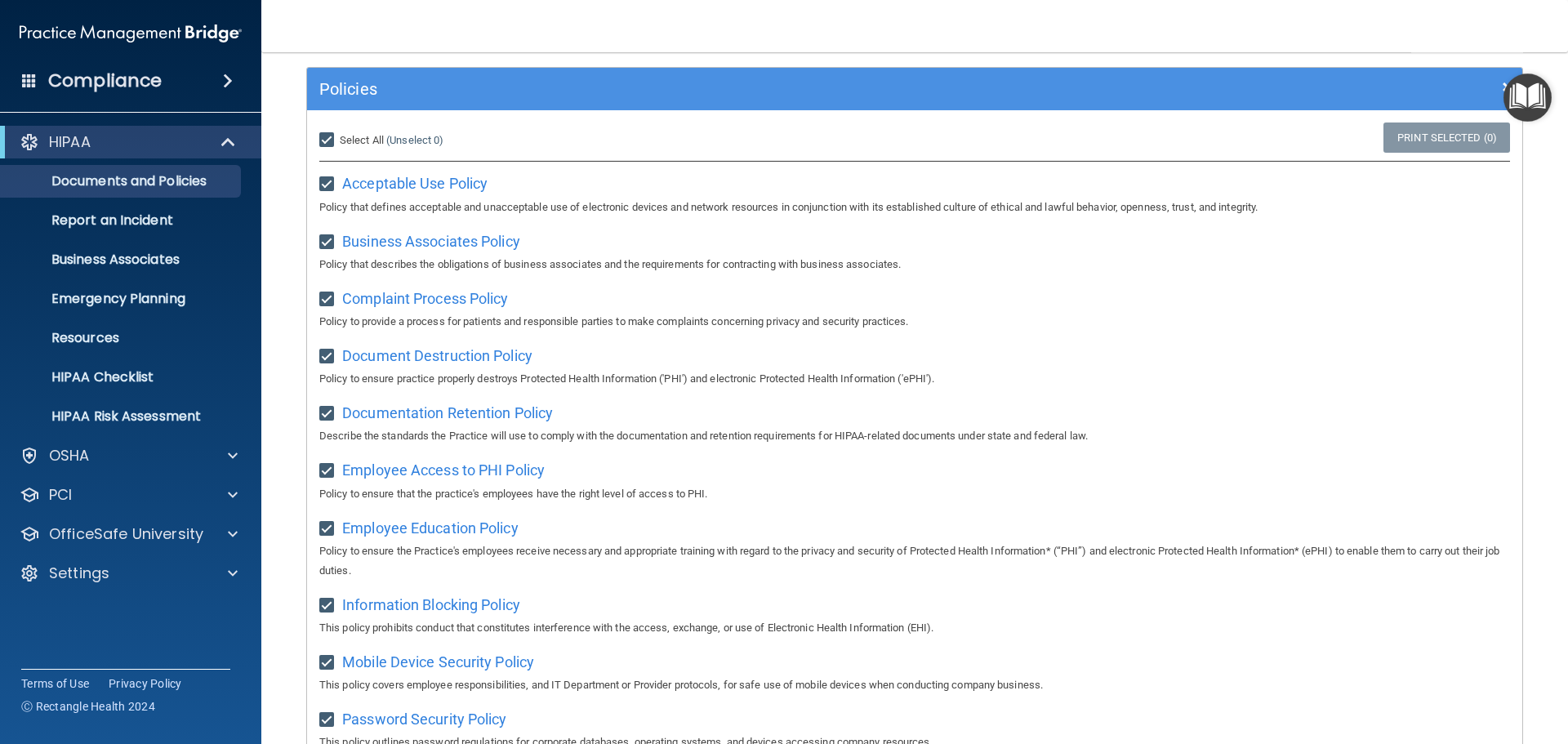
checkbox input "true"
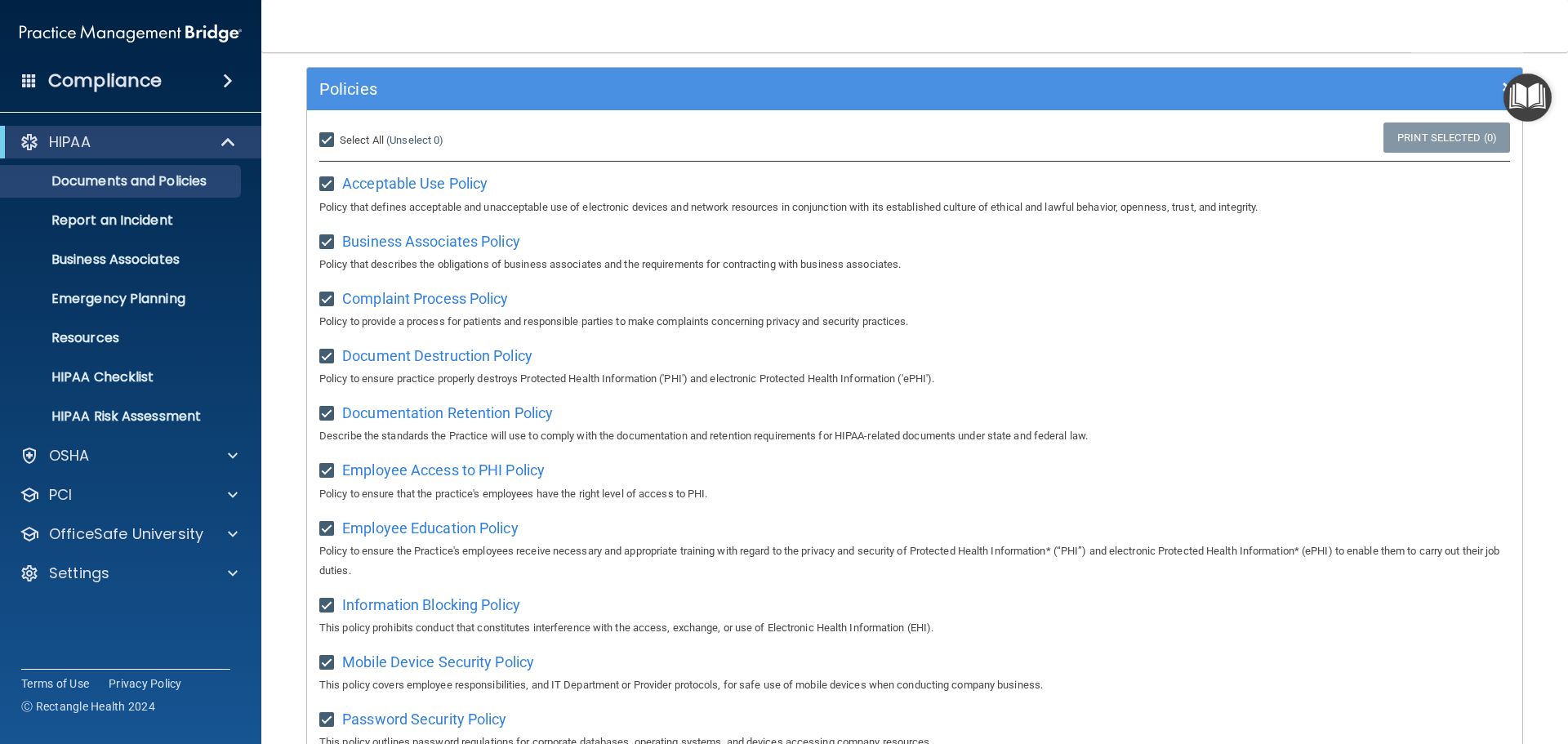
checkbox input "true"
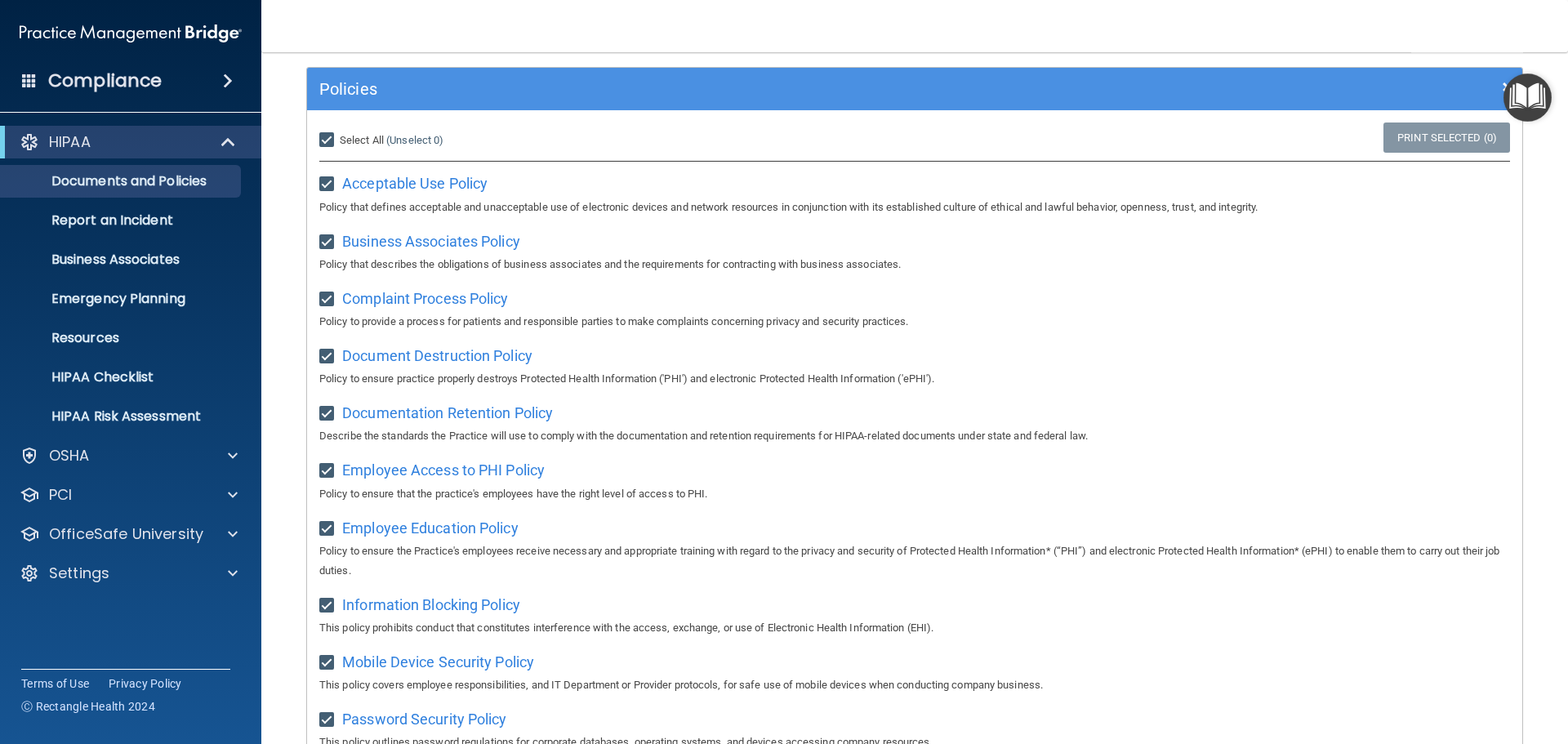
checkbox input "true"
click at [322, 144] on input "Select All (Unselect 21) Unselect All" at bounding box center [328, 140] width 19 height 13
checkbox input "false"
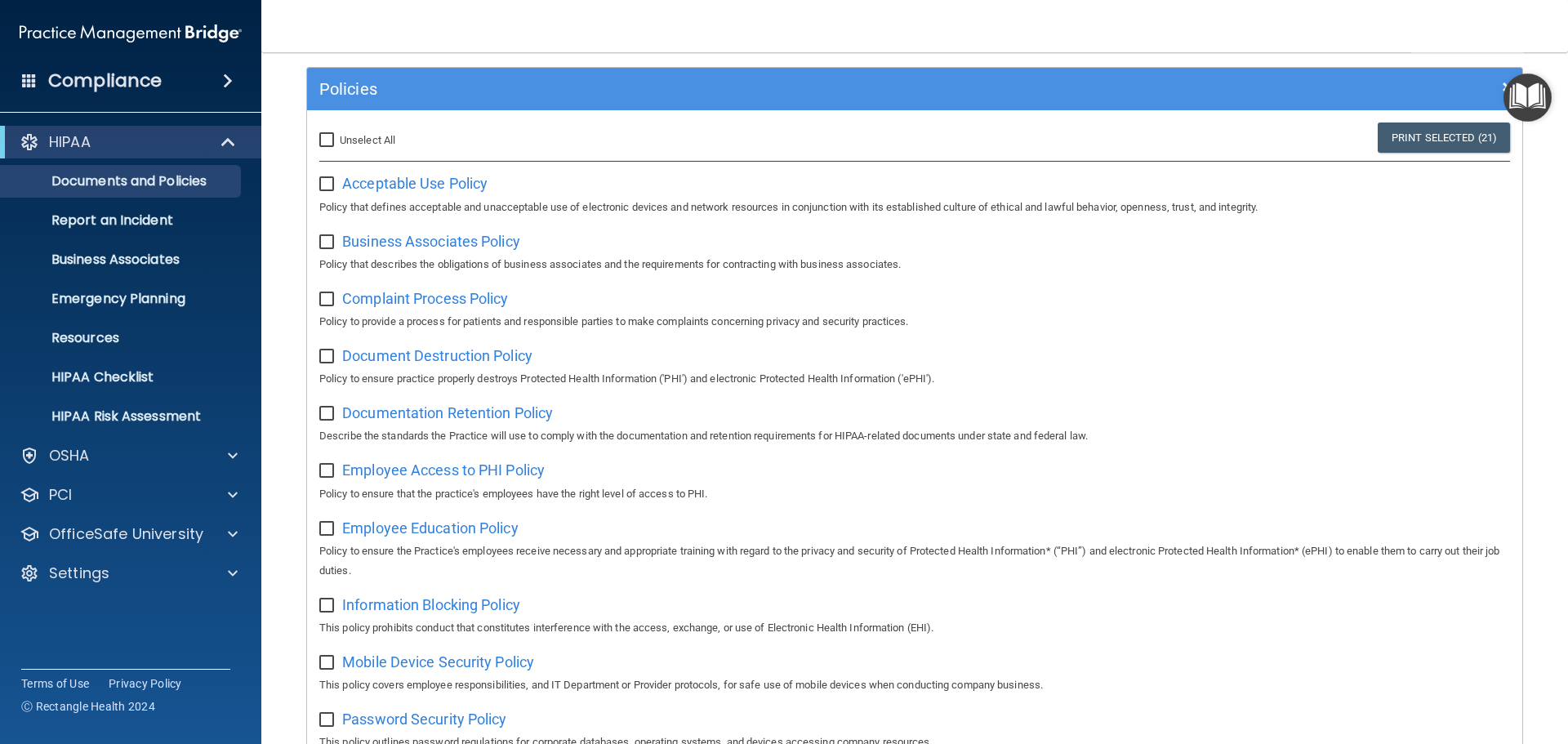
checkbox input "false"
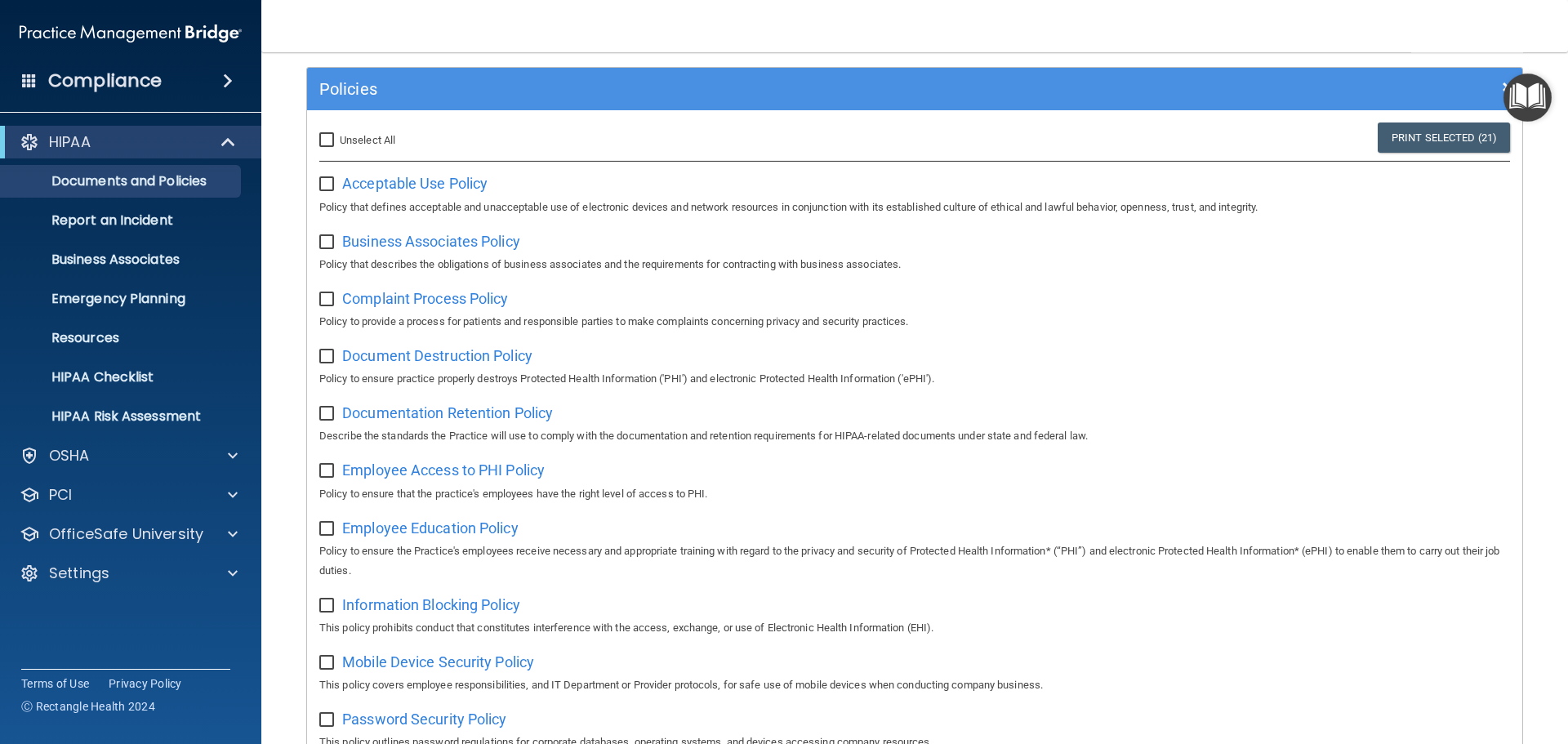
checkbox input "false"
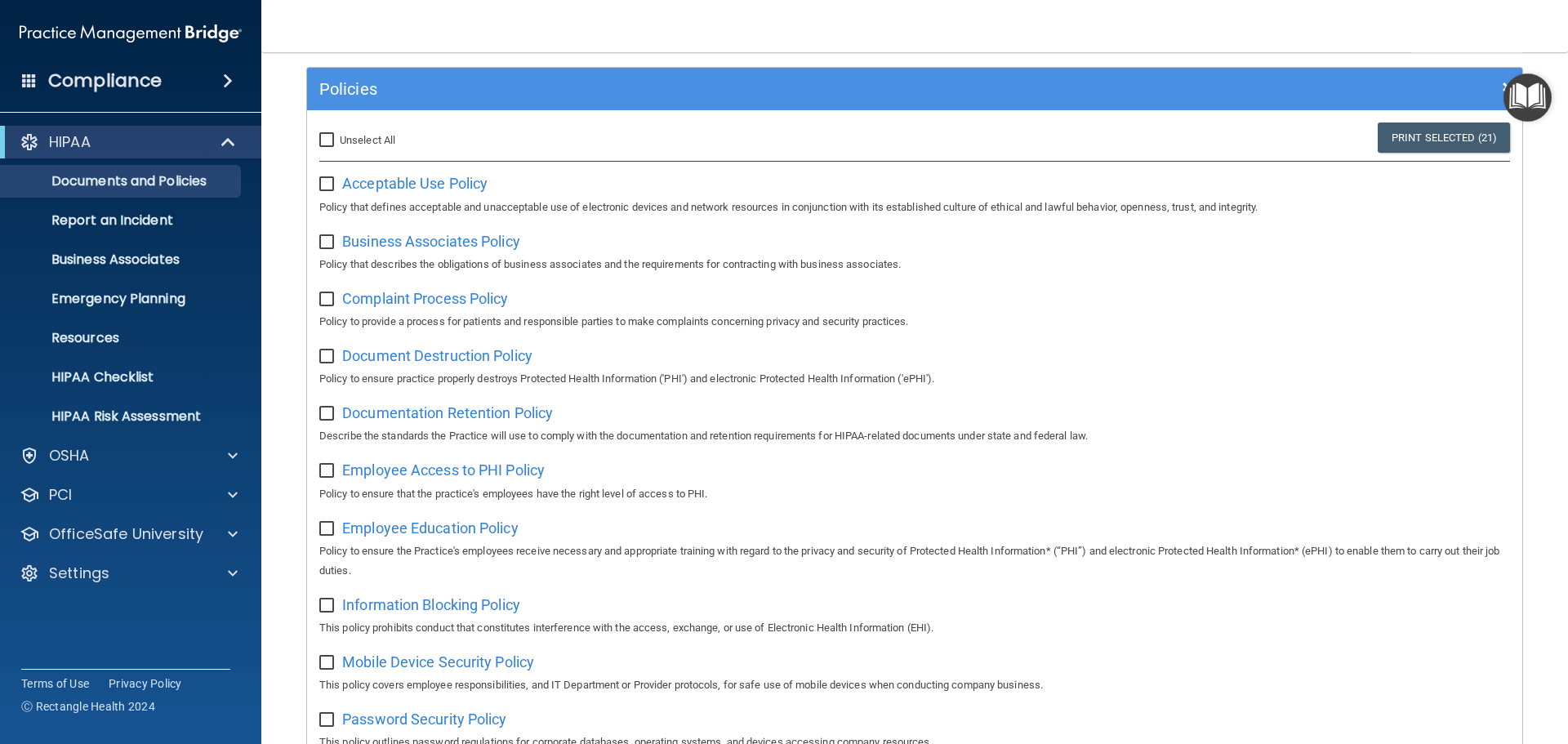
checkbox input "false"
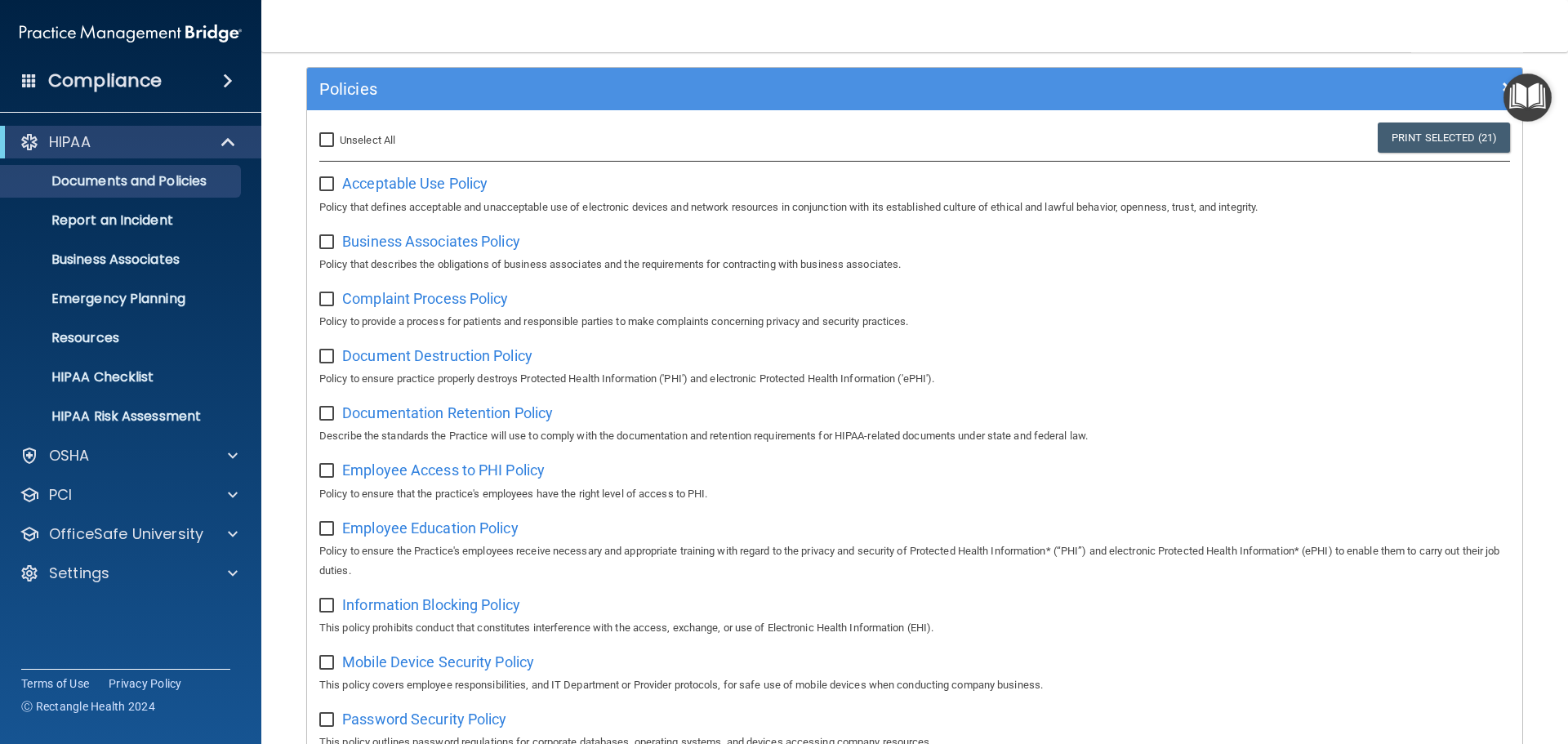
checkbox input "false"
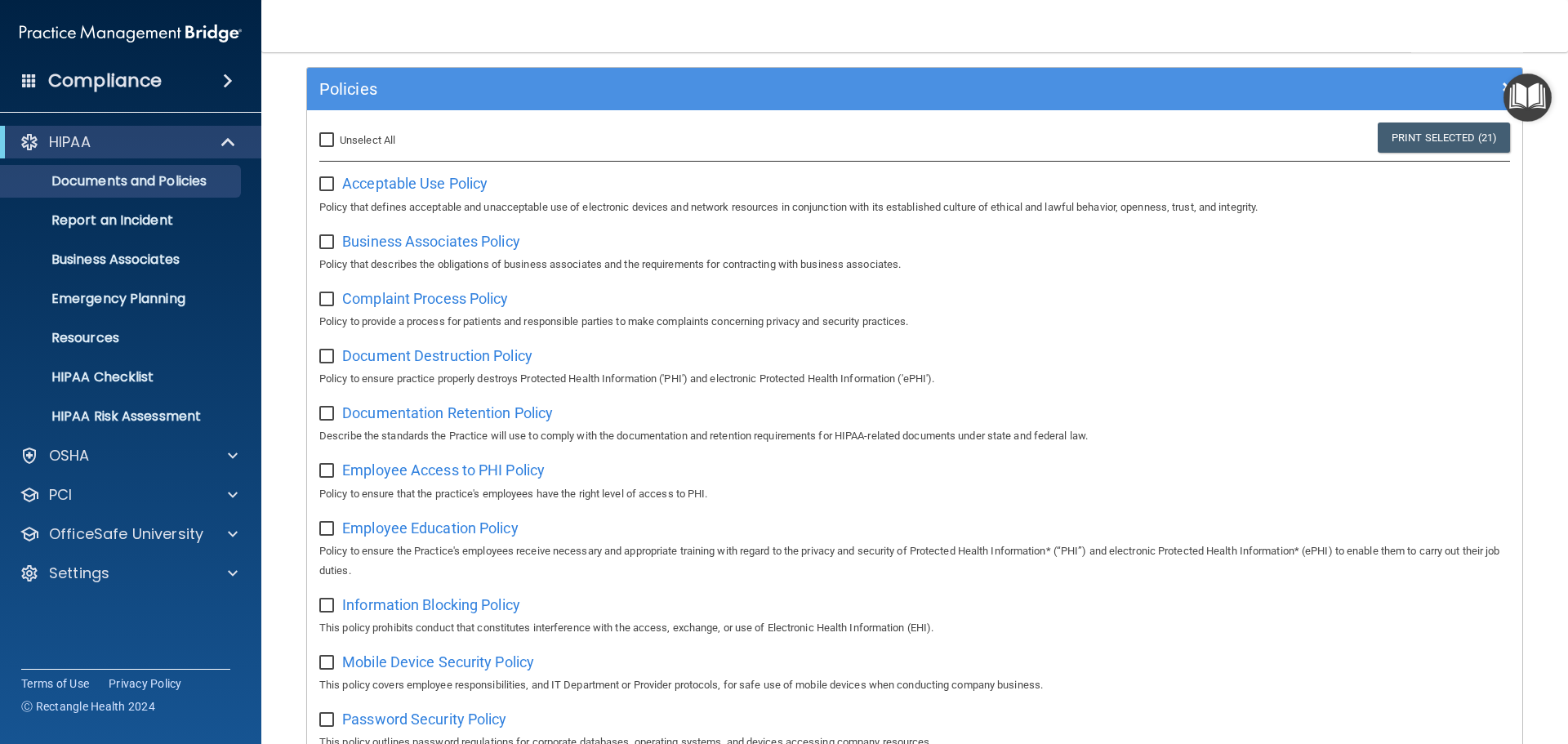
checkbox input "false"
click at [325, 247] on input "checkbox" at bounding box center [328, 242] width 19 height 13
checkbox input "true"
click at [327, 300] on input "checkbox" at bounding box center [328, 299] width 19 height 13
checkbox input "true"
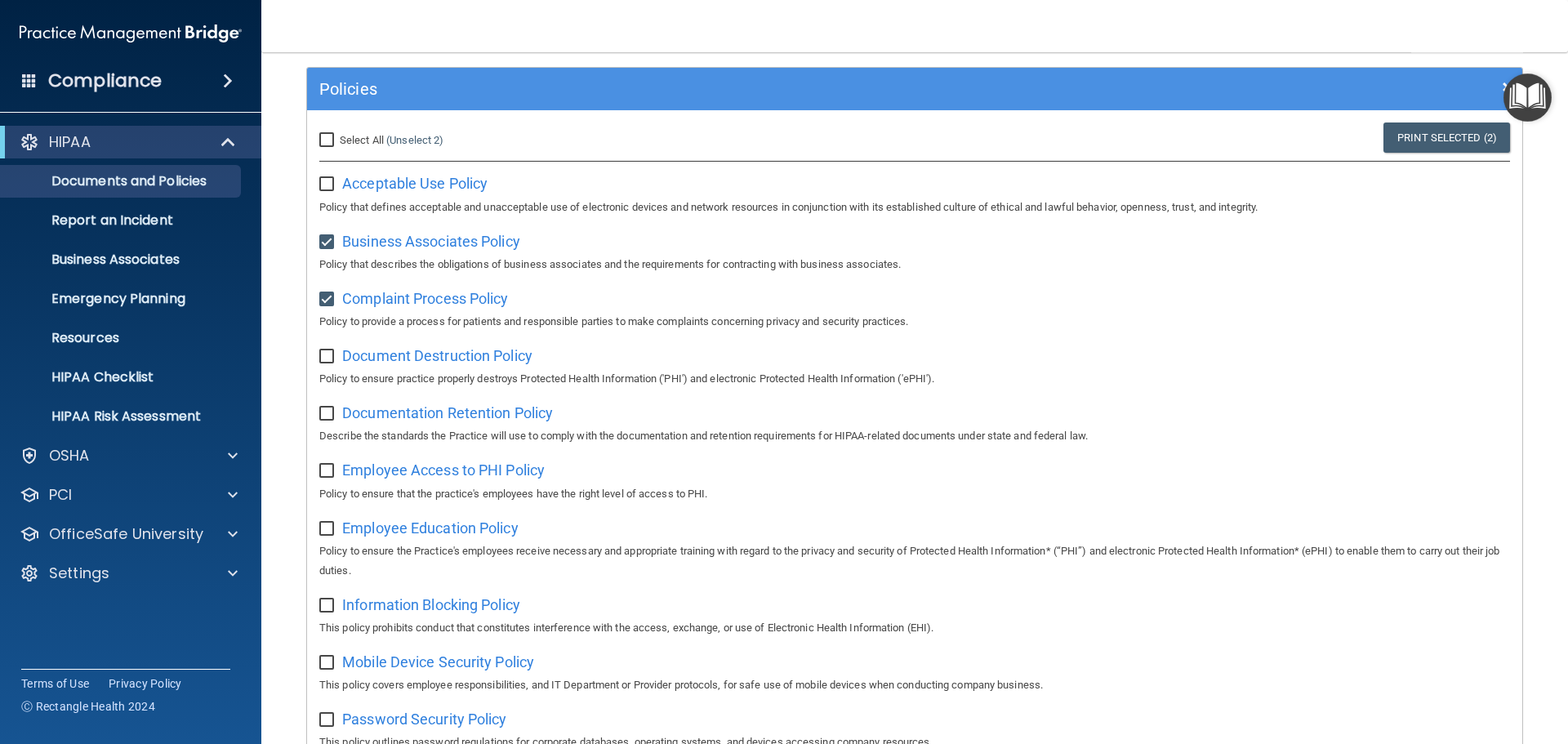
click at [325, 356] on input "checkbox" at bounding box center [328, 357] width 19 height 13
checkbox input "true"
click at [167, 222] on p "Report an Incident" at bounding box center [122, 220] width 223 height 16
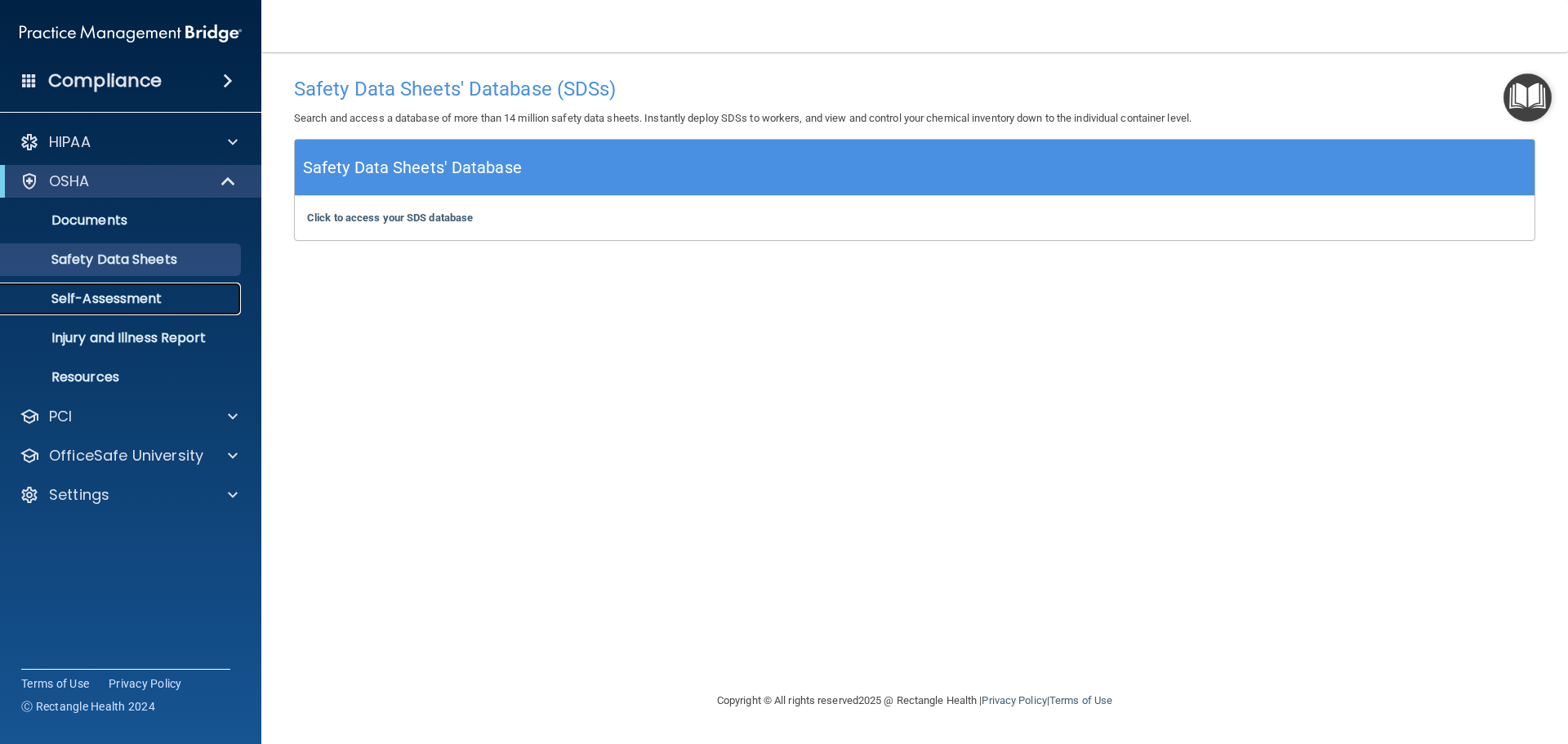
click at [149, 303] on p "Self-Assessment" at bounding box center [122, 299] width 223 height 16
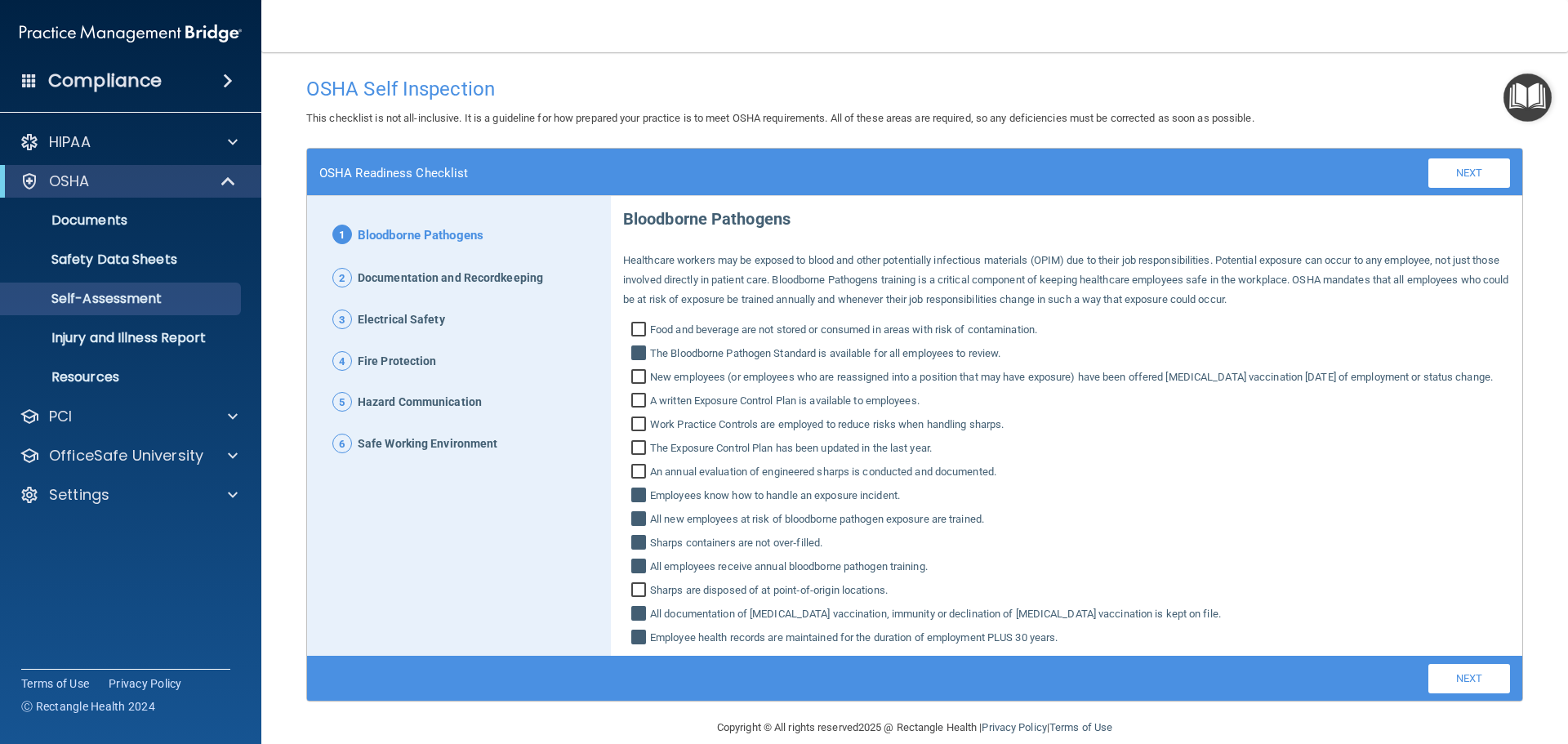
click at [635, 335] on input "Food and beverage are not stored or consumed in areas with risk of contaminatio…" at bounding box center [641, 331] width 19 height 16
checkbox input "true"
click at [143, 343] on p "Injury and Illness Report" at bounding box center [122, 338] width 223 height 16
